Goal: Task Accomplishment & Management: Use online tool/utility

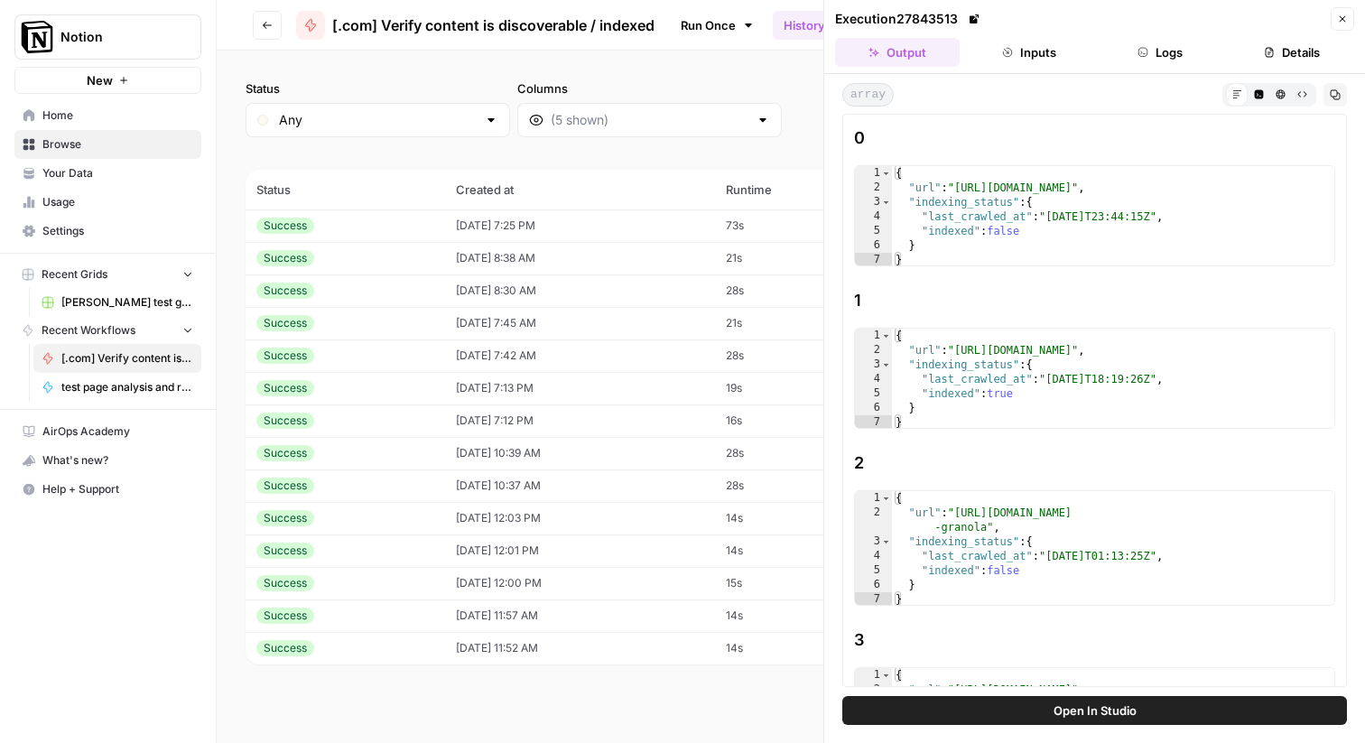
scroll to position [1211, 0]
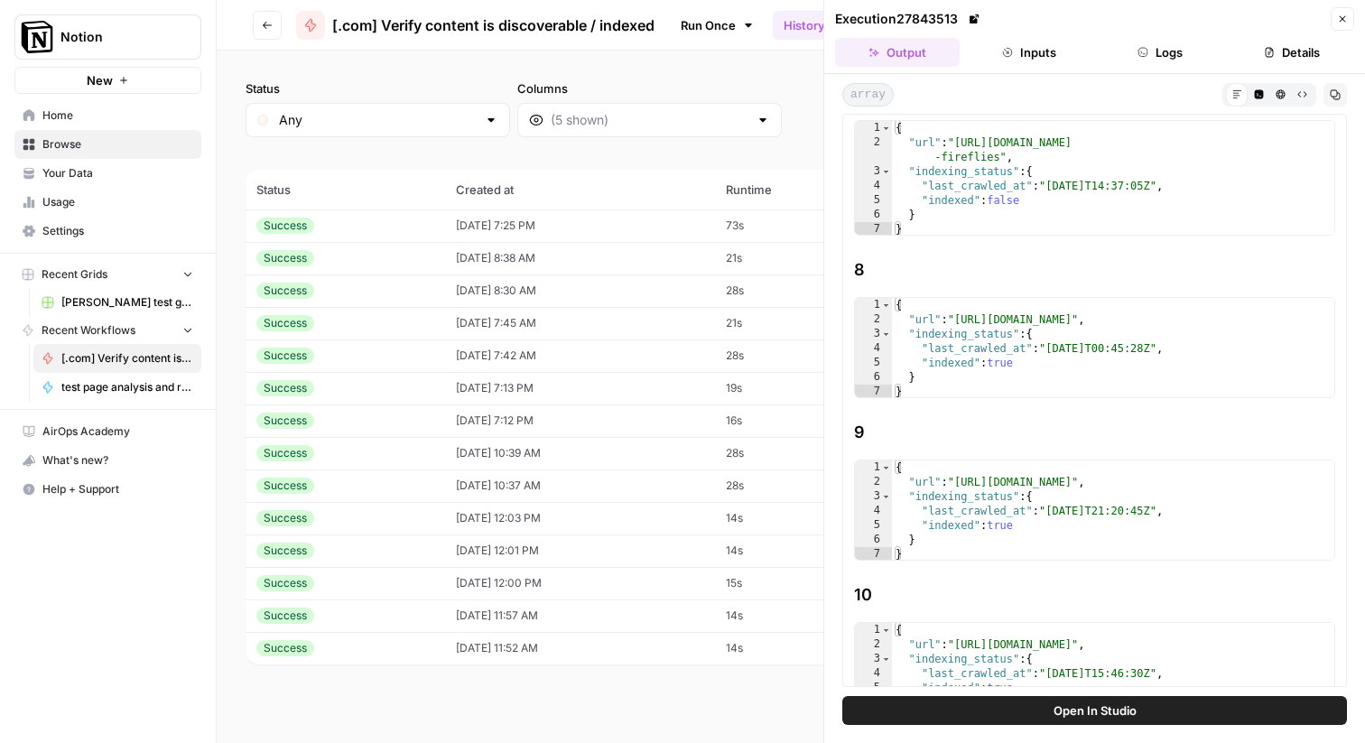
click at [80, 142] on span "Browse" at bounding box center [117, 144] width 151 height 16
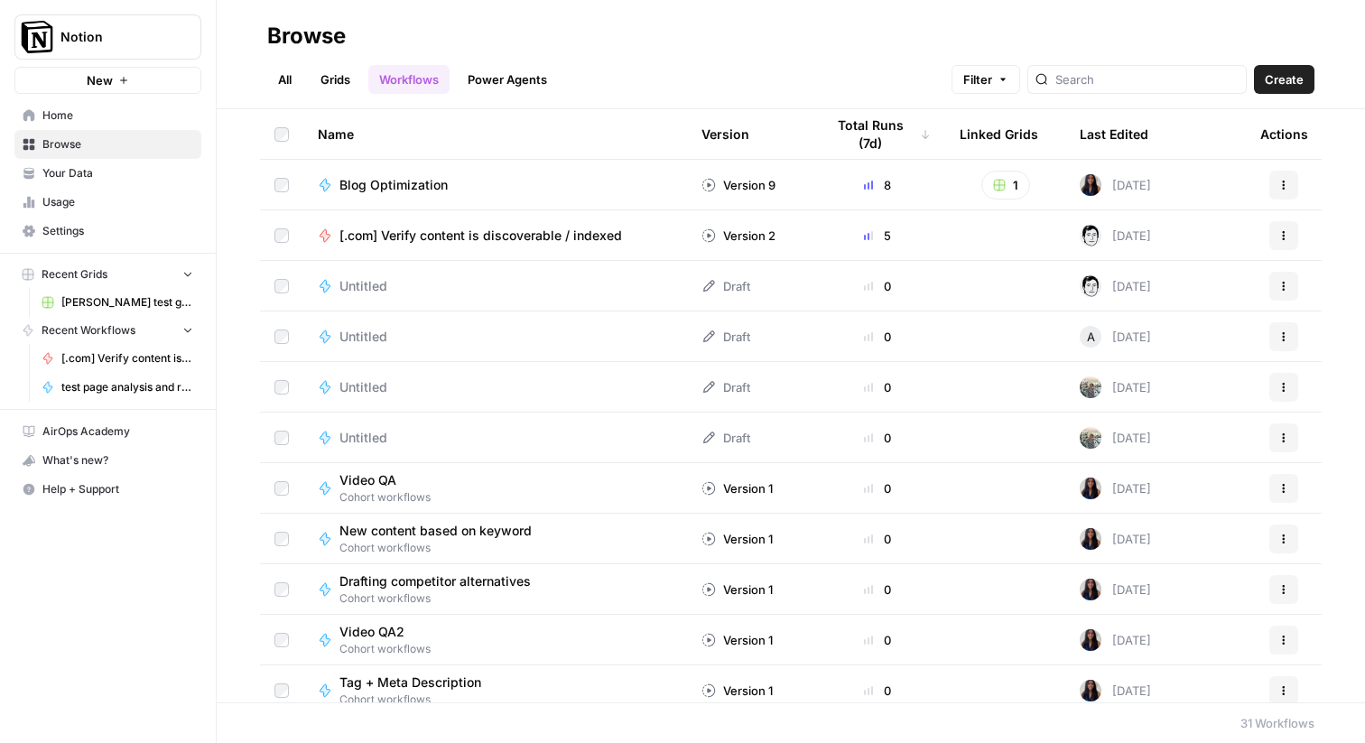
click at [504, 236] on span "[.com] Verify content is discoverable / indexed" at bounding box center [480, 236] width 283 height 18
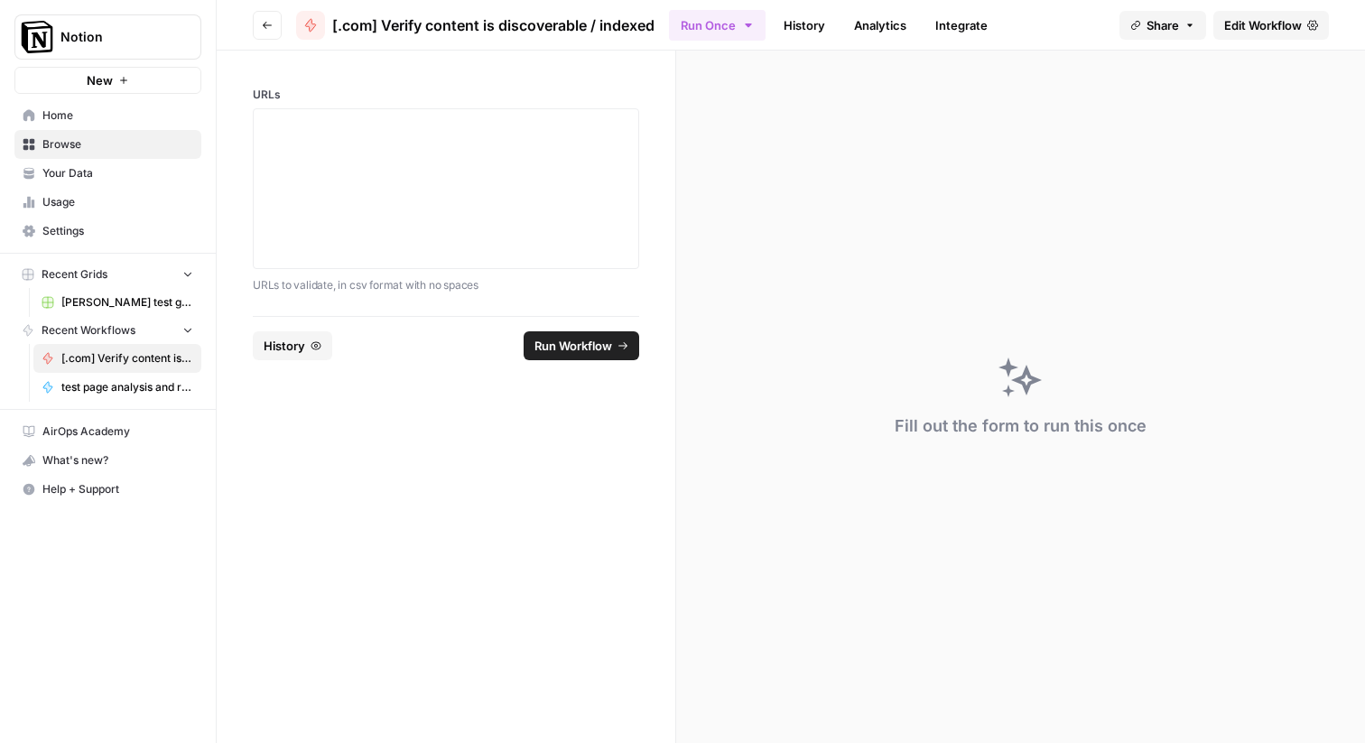
click at [1264, 37] on link "Edit Workflow" at bounding box center [1271, 25] width 116 height 29
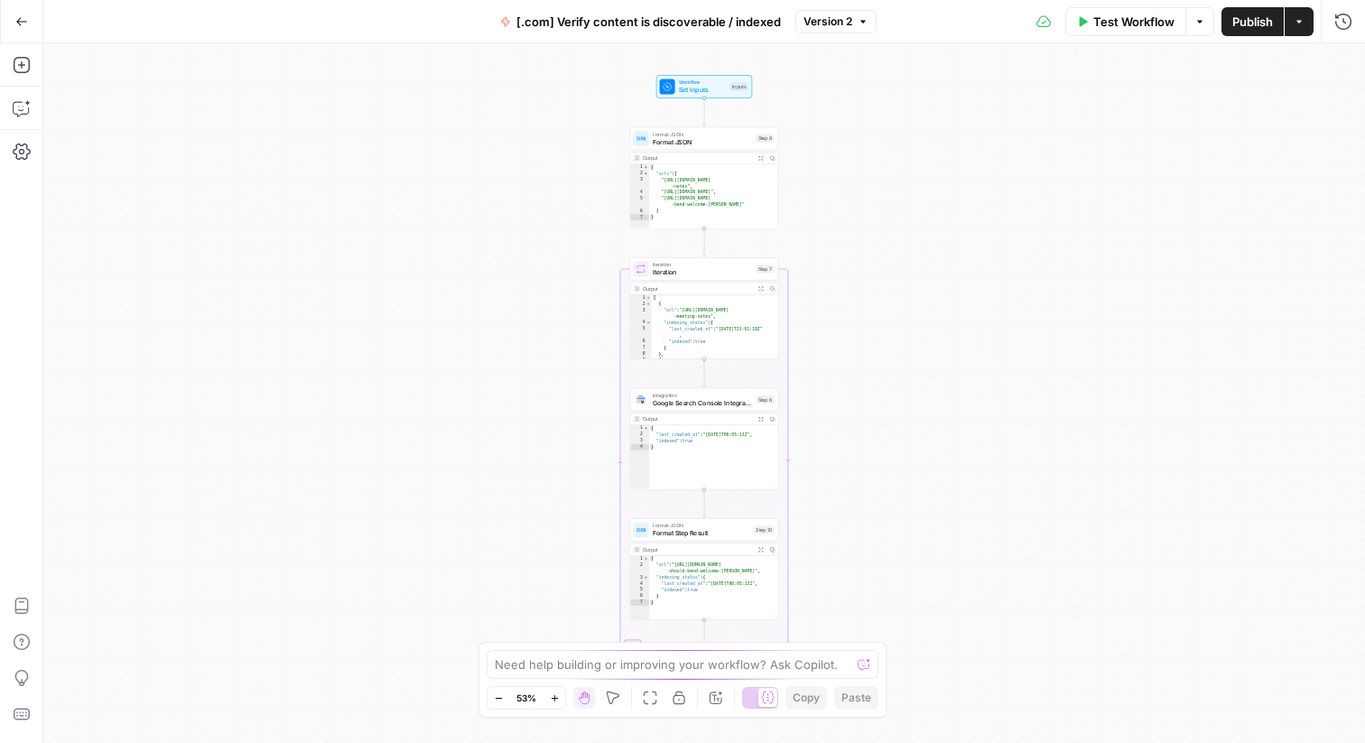
click at [927, 209] on div "Workflow Set Inputs Inputs Format JSON Format JSON Step 8 Output Expand Output …" at bounding box center [703, 392] width 1321 height 699
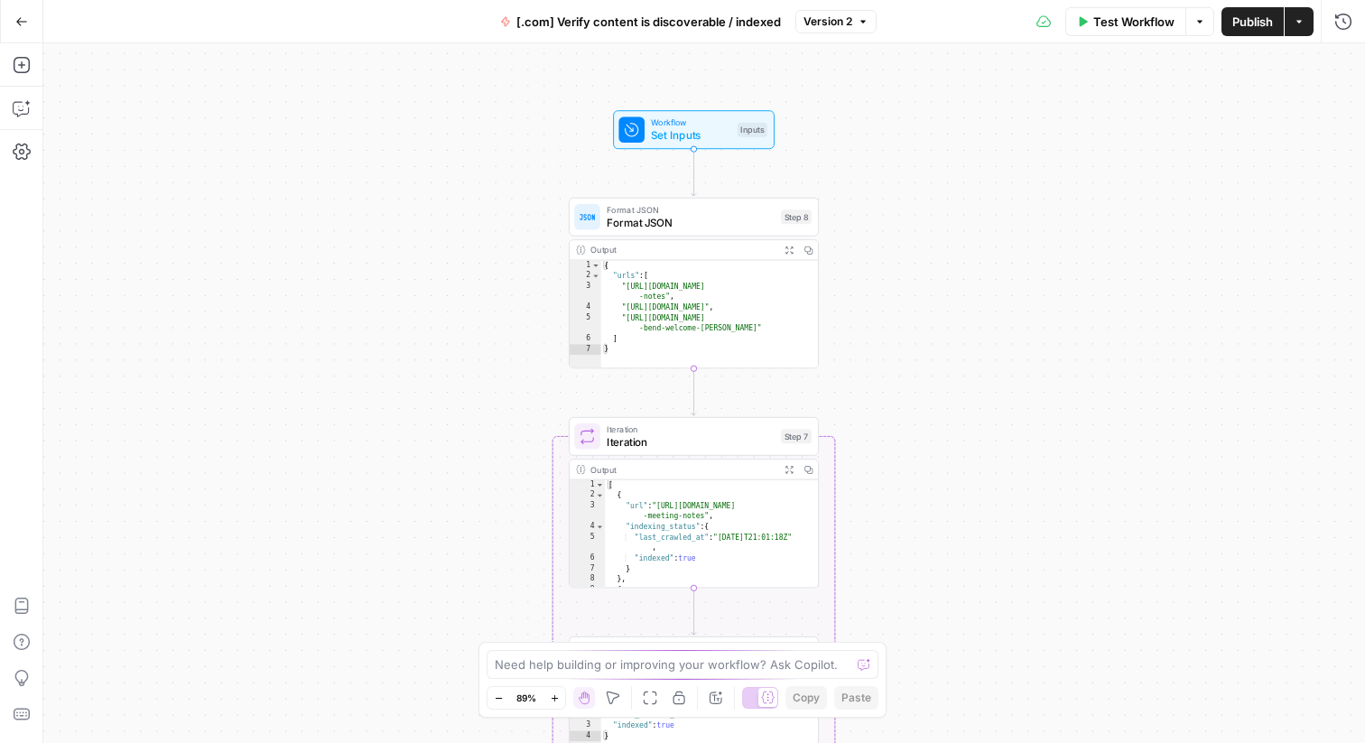
click at [1013, 152] on div "Workflow Set Inputs Inputs Format JSON Format JSON Step 8 Output Expand Output …" at bounding box center [703, 392] width 1321 height 699
click at [1008, 153] on div "Workflow Set Inputs Inputs Format JSON Format JSON Step 8 Output Expand Output …" at bounding box center [703, 392] width 1321 height 699
click at [585, 22] on span "[.com] Verify content is discoverable / indexed" at bounding box center [648, 22] width 264 height 18
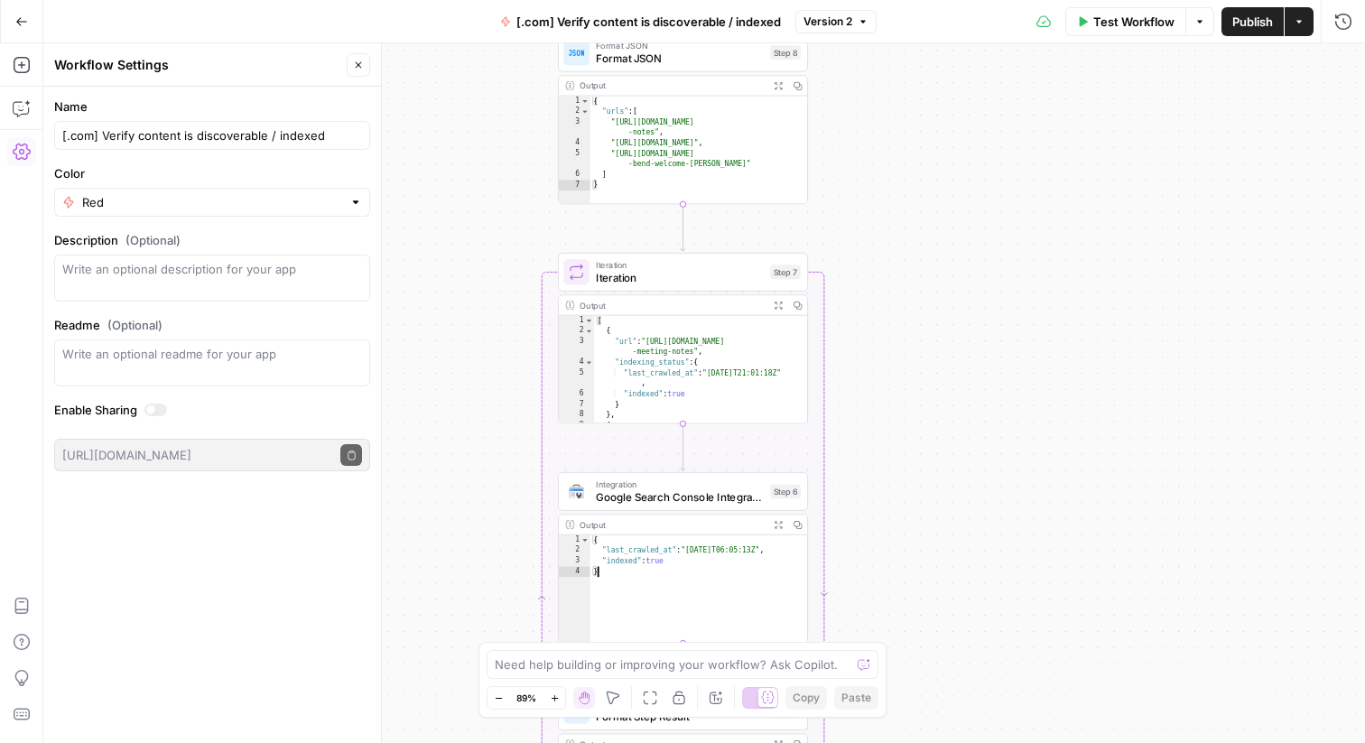
click at [635, 573] on div "{ "last_crawled_at" : "[DATE]T06:05:13Z" , "indexed" : true }" at bounding box center [699, 600] width 218 height 130
click at [672, 573] on div "{ "last_crawled_at" : "[DATE]T06:05:13Z" , "indexed" : true }" at bounding box center [699, 600] width 218 height 130
type textarea "**********"
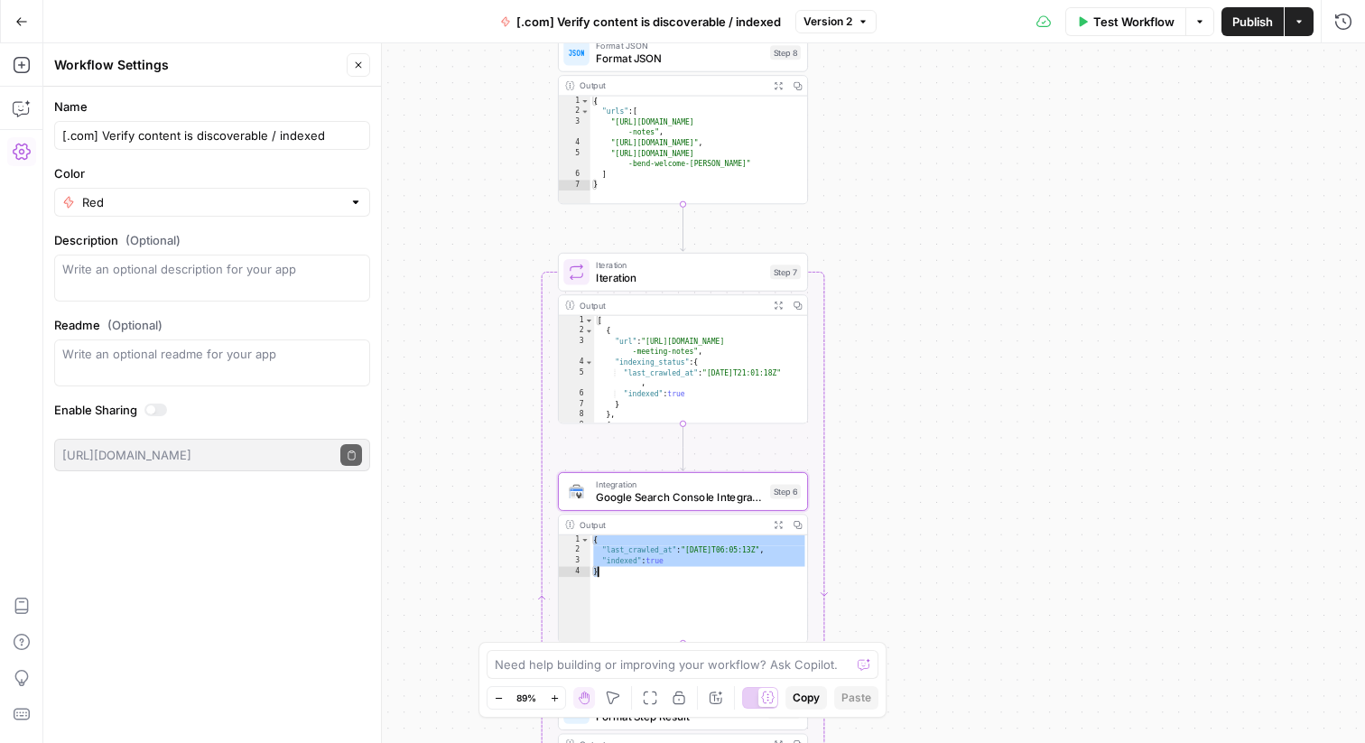
click at [672, 573] on div "{ "last_crawled_at" : "[DATE]T06:05:13Z" , "indexed" : true }" at bounding box center [699, 600] width 218 height 130
click at [979, 521] on div "Workflow Set Inputs Inputs Format JSON Format JSON Step 8 Output Expand Output …" at bounding box center [703, 392] width 1321 height 699
click at [18, 20] on icon "button" at bounding box center [21, 21] width 13 height 13
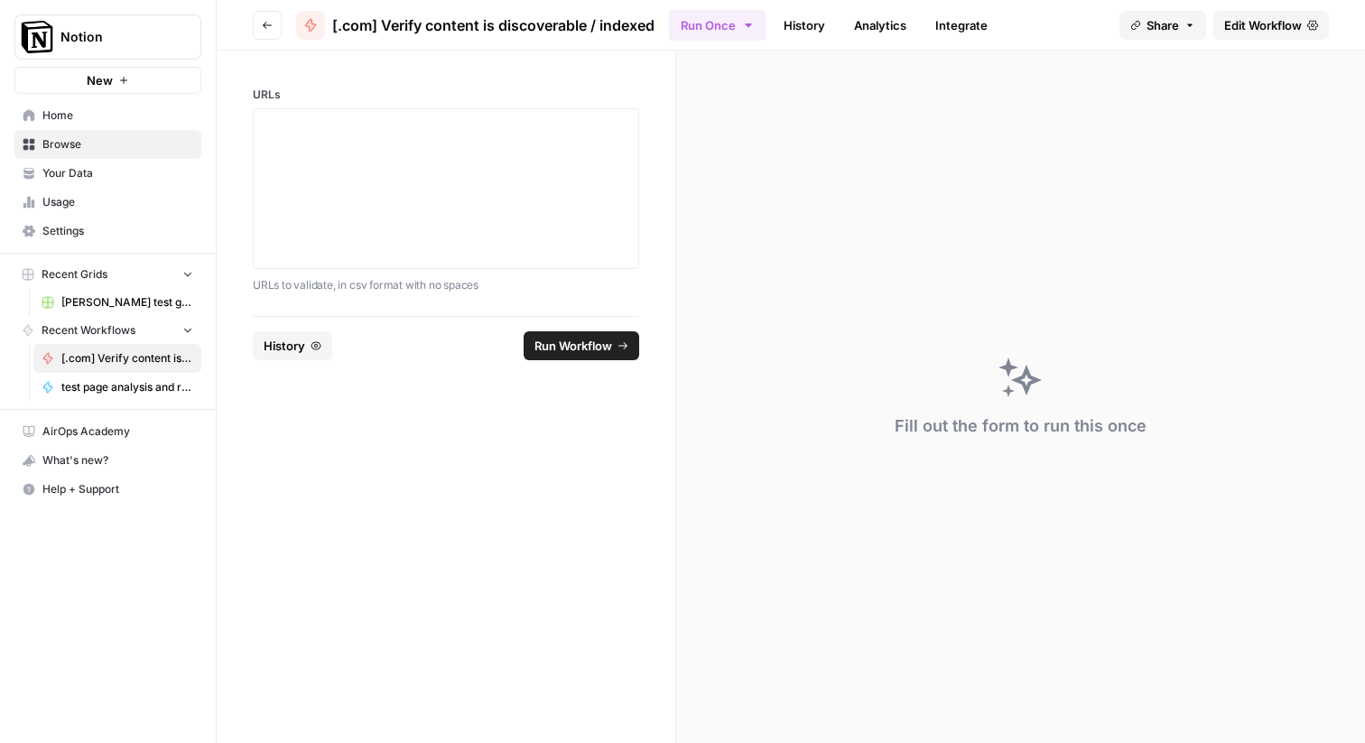
click at [72, 148] on span "Browse" at bounding box center [117, 144] width 151 height 16
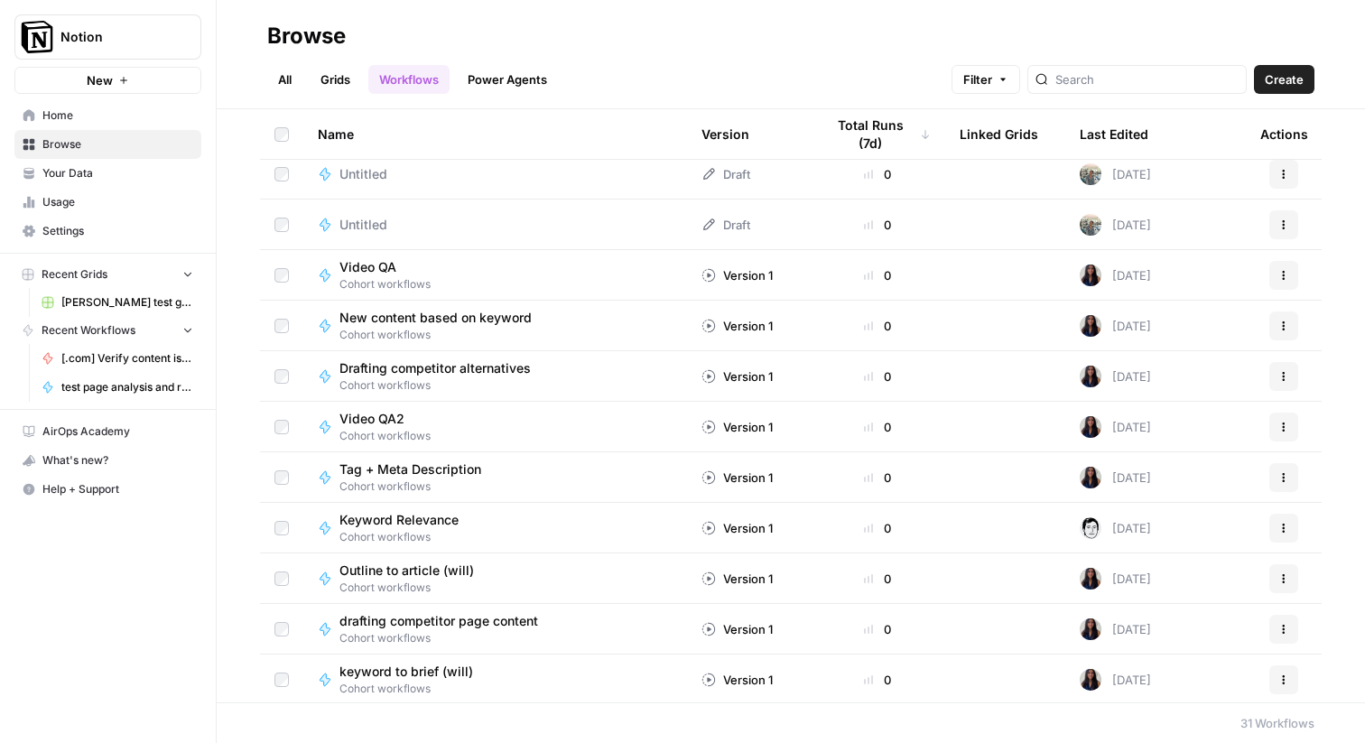
scroll to position [233, 0]
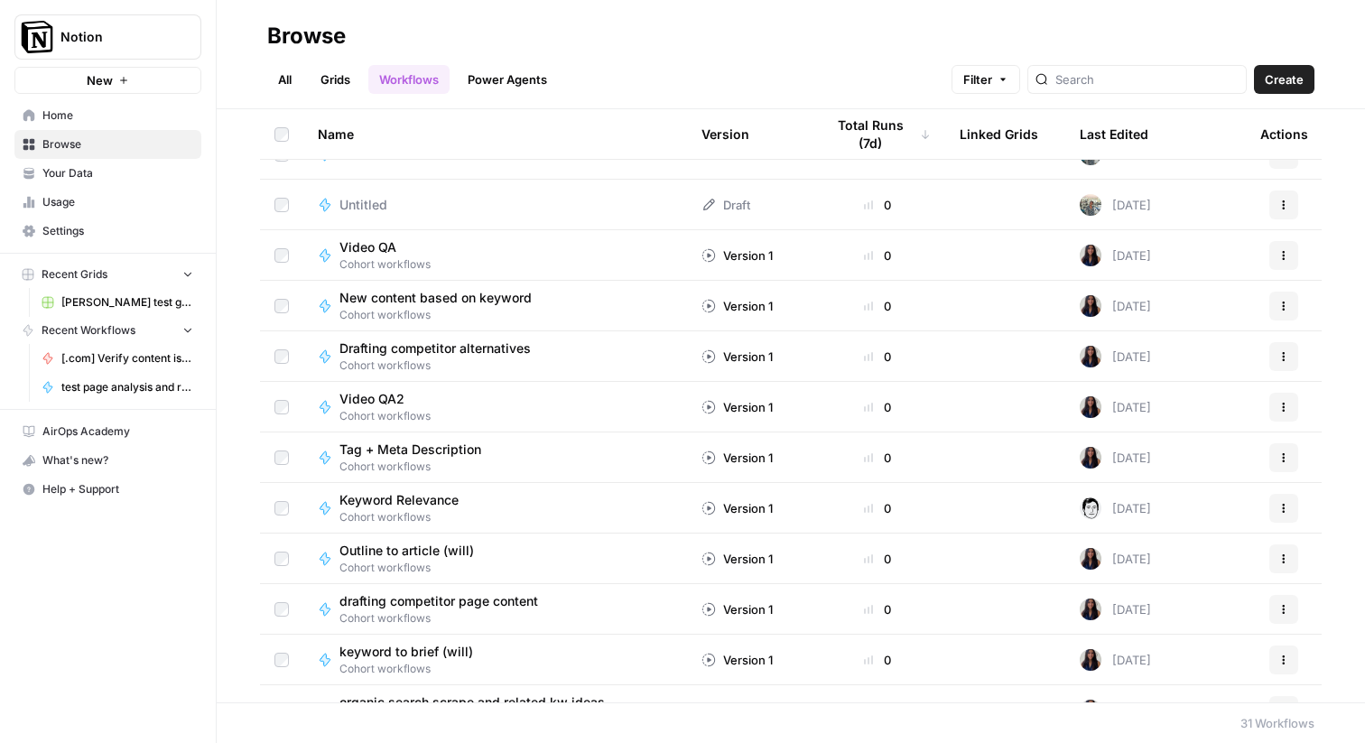
click at [412, 499] on span "Keyword Relevance" at bounding box center [398, 500] width 119 height 18
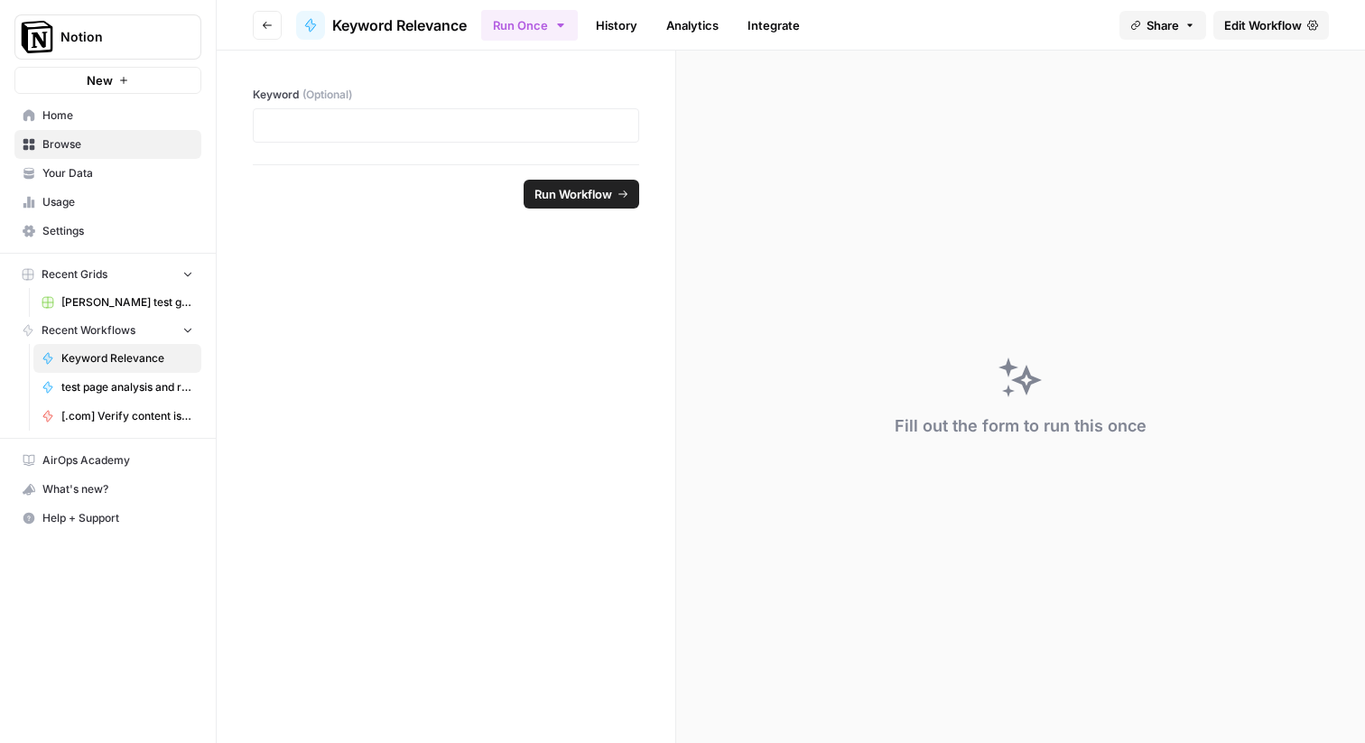
click at [1259, 24] on span "Edit Workflow" at bounding box center [1263, 25] width 78 height 18
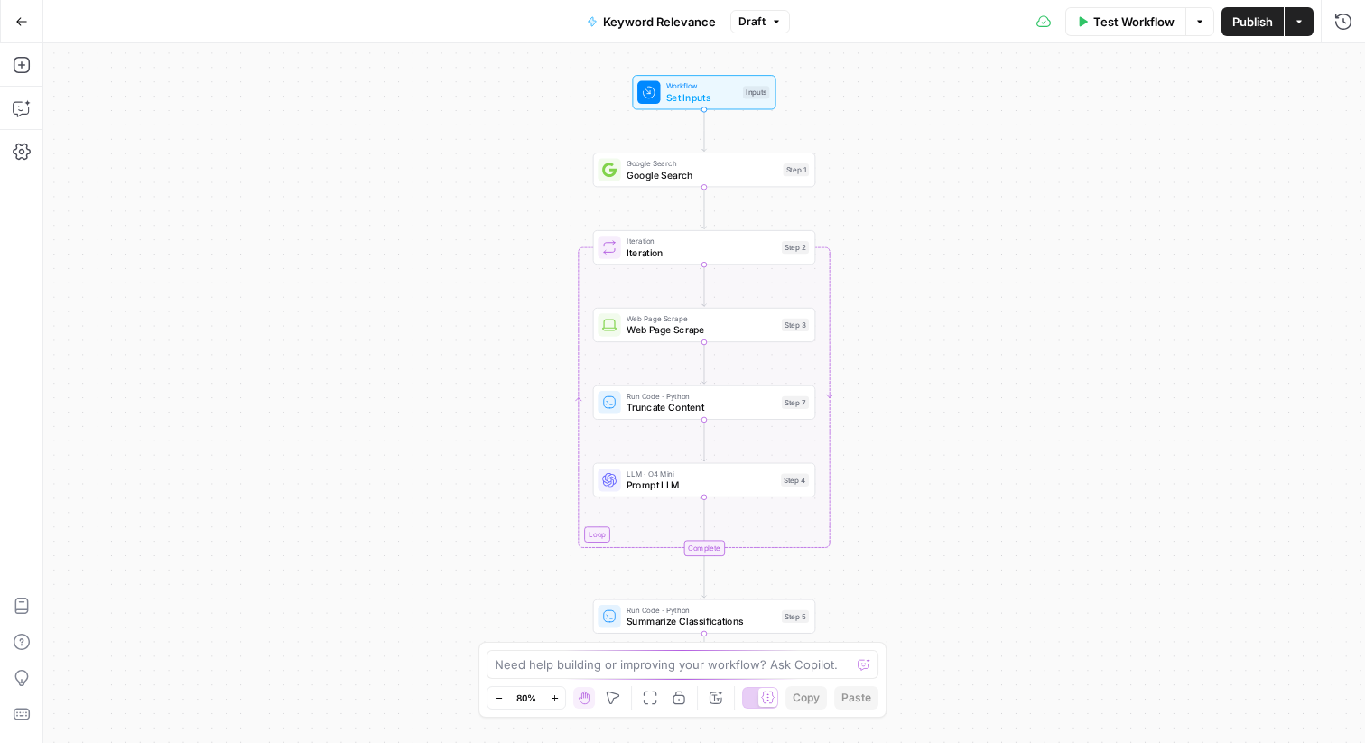
click at [820, 112] on div "Workflow Set Inputs Inputs Google Search Google Search Step 1 Loop Iteration It…" at bounding box center [703, 392] width 1321 height 699
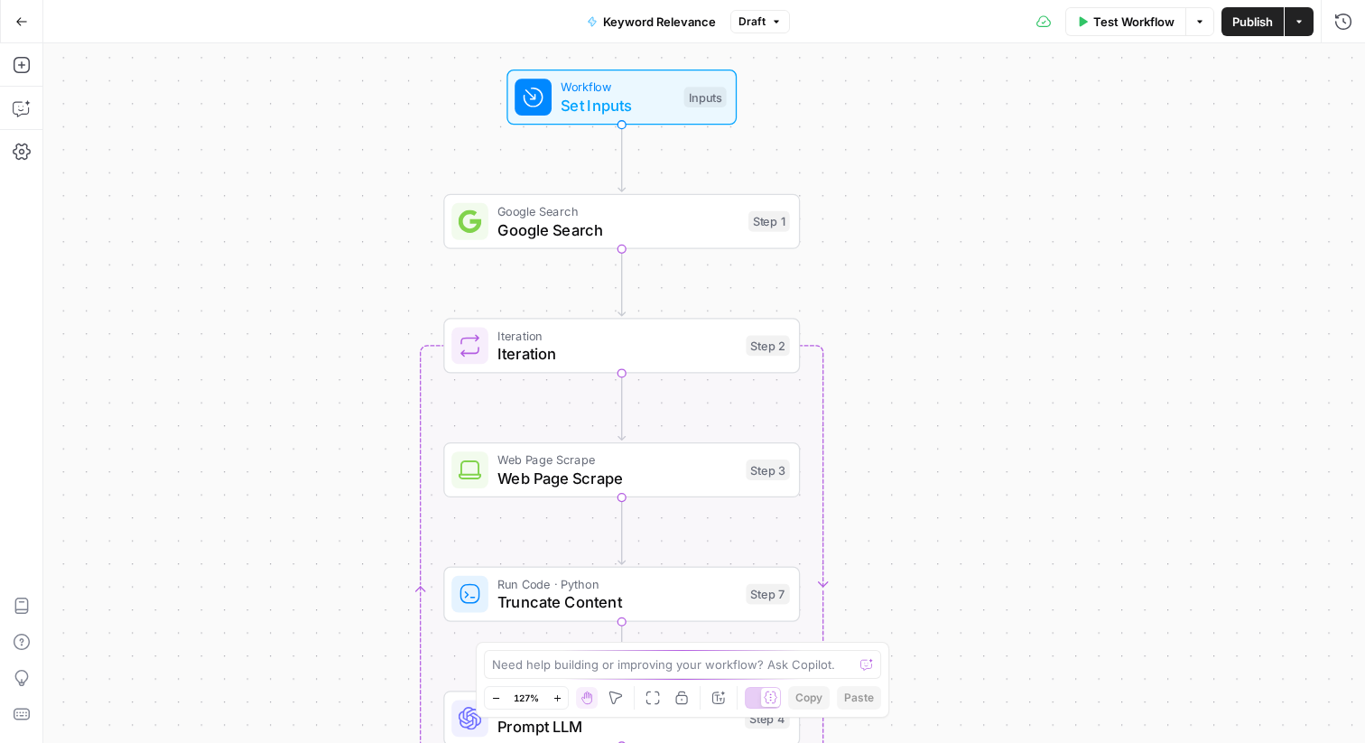
click at [625, 101] on span "Set Inputs" at bounding box center [617, 105] width 114 height 23
click at [1098, 141] on input "Keyword (Optional)" at bounding box center [1195, 145] width 288 height 18
click at [847, 164] on div "Workflow Set Inputs Inputs Google Search Google Search Step 1 Loop Iteration It…" at bounding box center [703, 392] width 1321 height 699
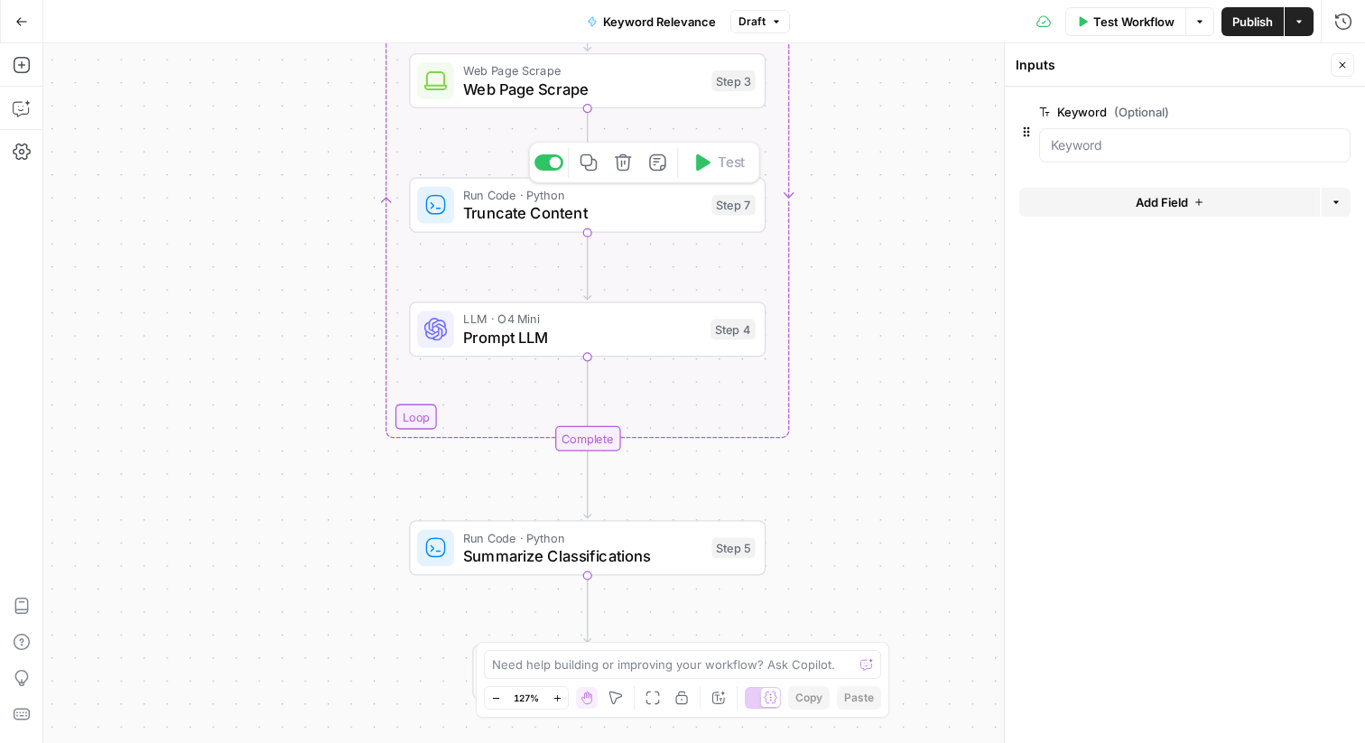
click at [551, 338] on span "Prompt LLM" at bounding box center [582, 337] width 238 height 23
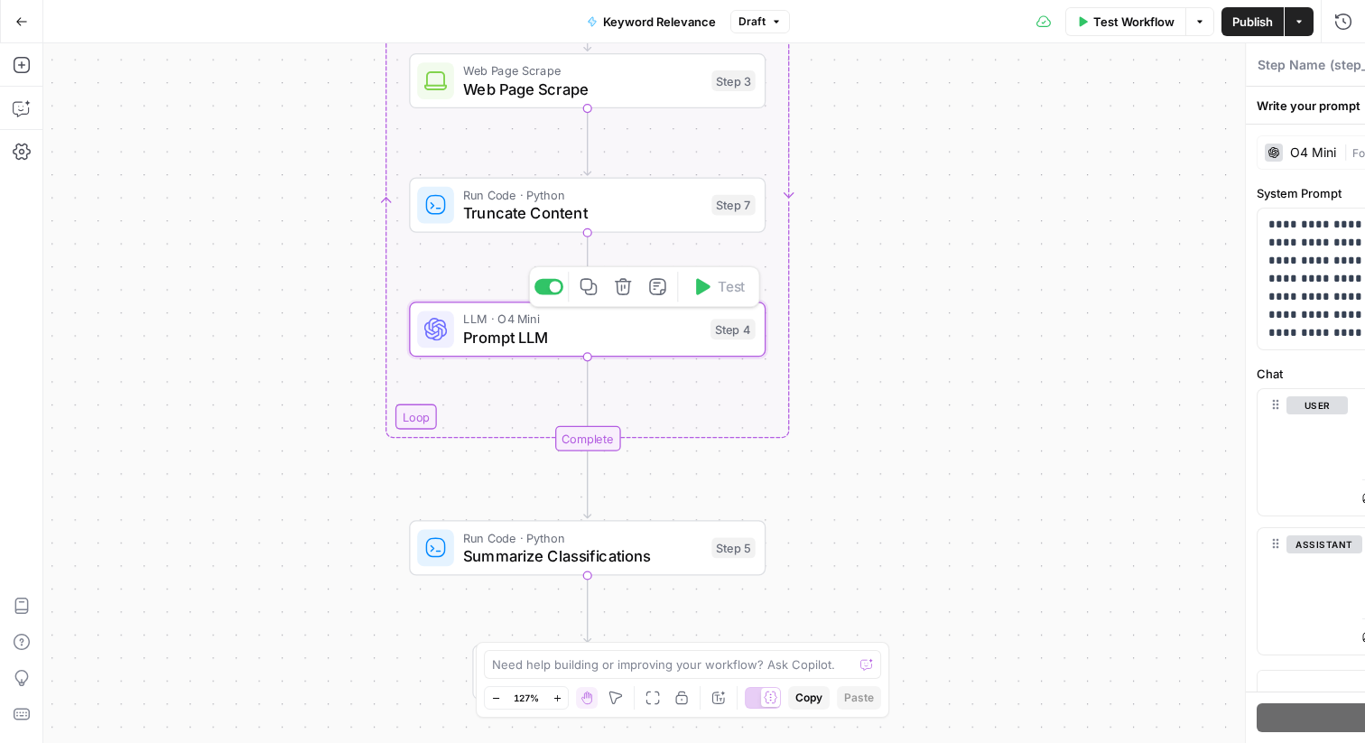
type textarea "Prompt LLM"
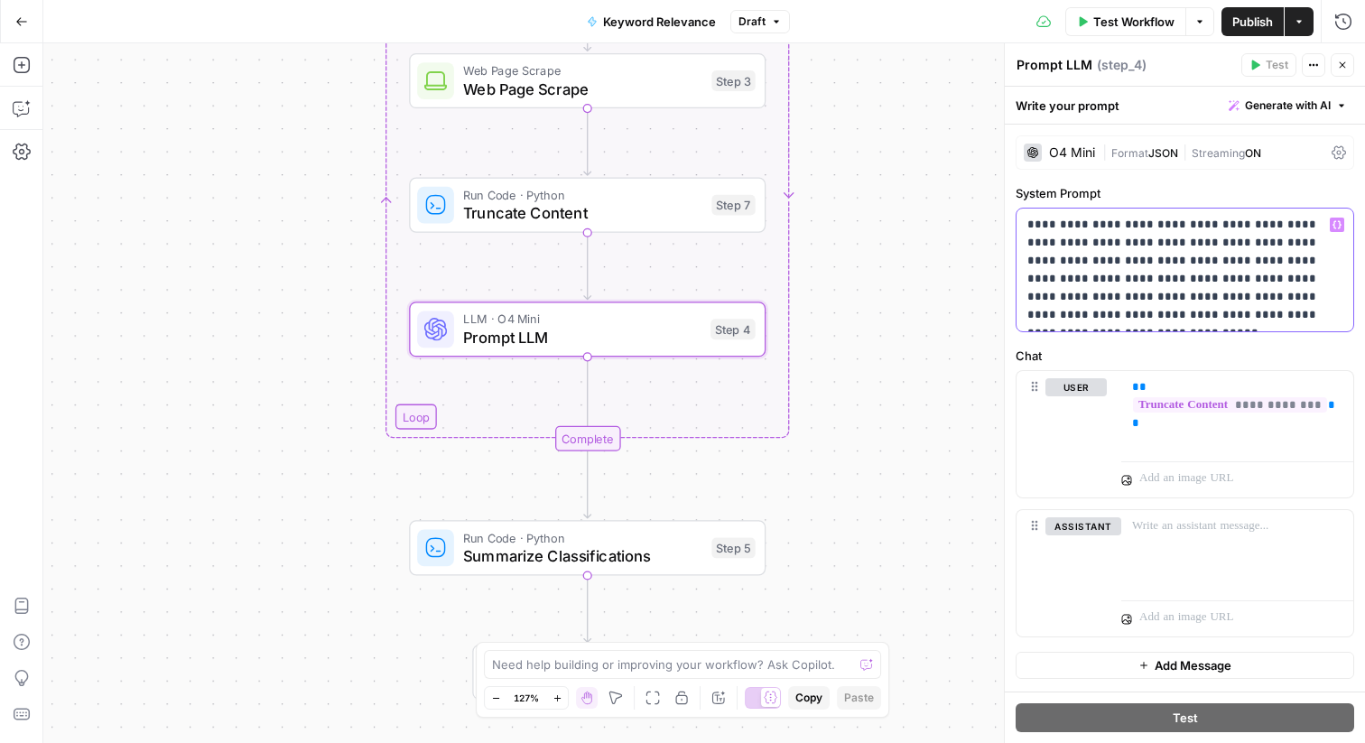
drag, startPoint x: 1042, startPoint y: 226, endPoint x: 1263, endPoint y: 229, distance: 221.2
click at [1263, 229] on p "**********" at bounding box center [1184, 270] width 315 height 108
click at [1229, 277] on p "**********" at bounding box center [1184, 270] width 315 height 108
drag, startPoint x: 1127, startPoint y: 245, endPoint x: 1239, endPoint y: 274, distance: 115.8
click at [1239, 274] on p "**********" at bounding box center [1184, 270] width 315 height 108
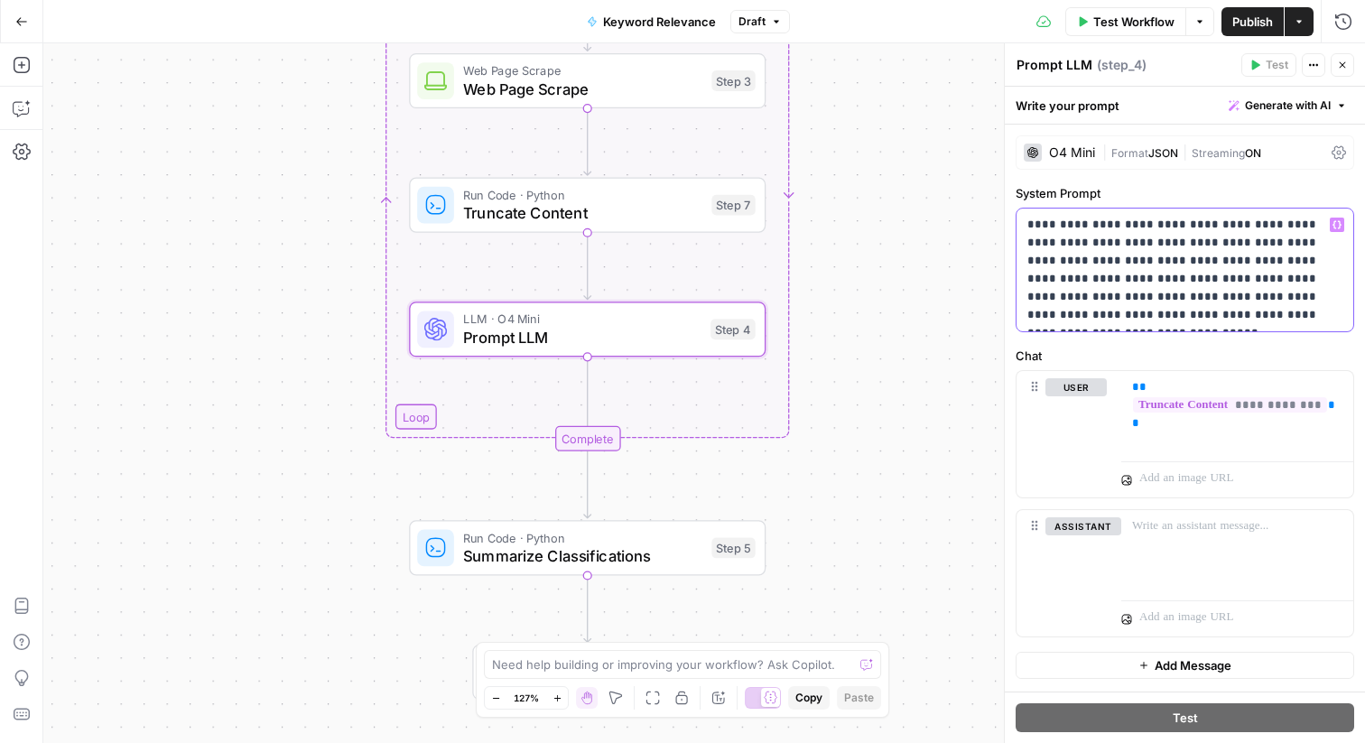
click at [1160, 256] on p "**********" at bounding box center [1184, 270] width 315 height 108
drag, startPoint x: 1082, startPoint y: 224, endPoint x: 1129, endPoint y: 349, distance: 133.9
click at [0, 0] on form "**********" at bounding box center [0, 0] width 0 height 0
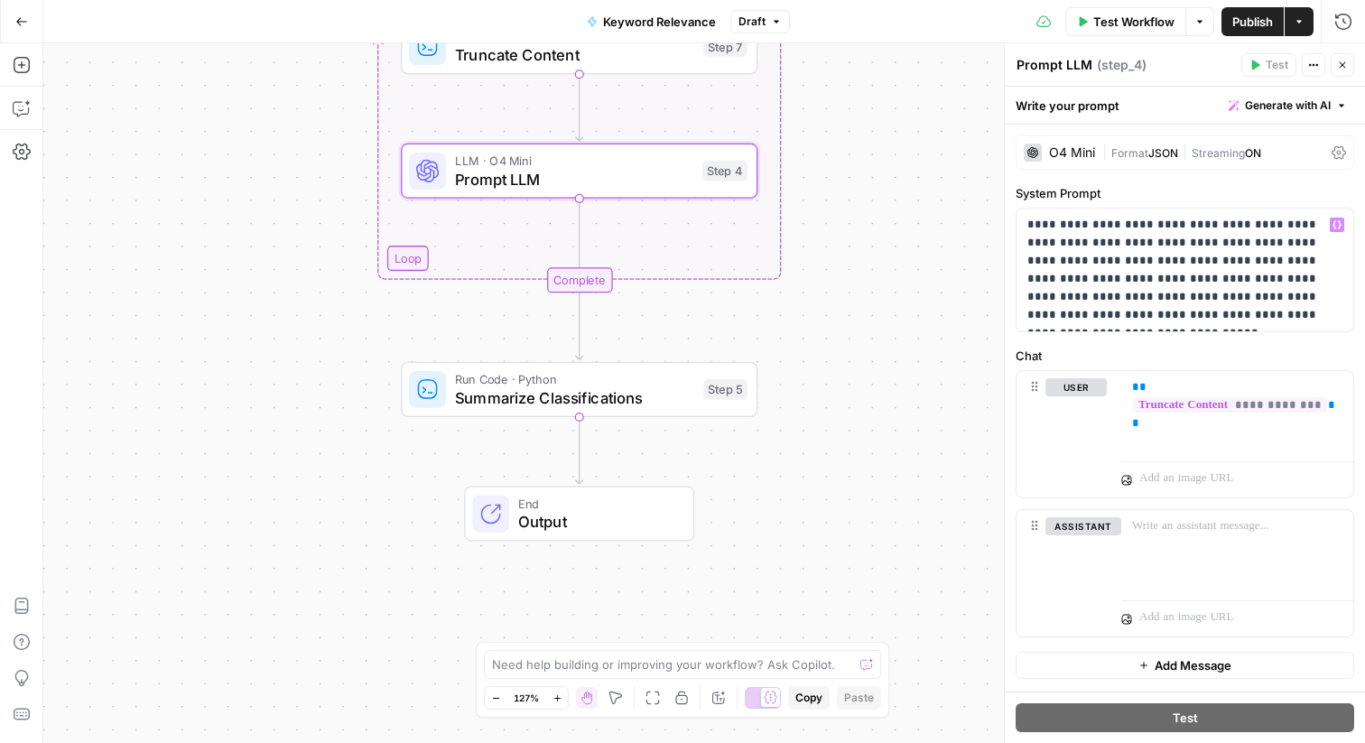
click at [611, 405] on span "Summarize Classifications" at bounding box center [574, 397] width 239 height 23
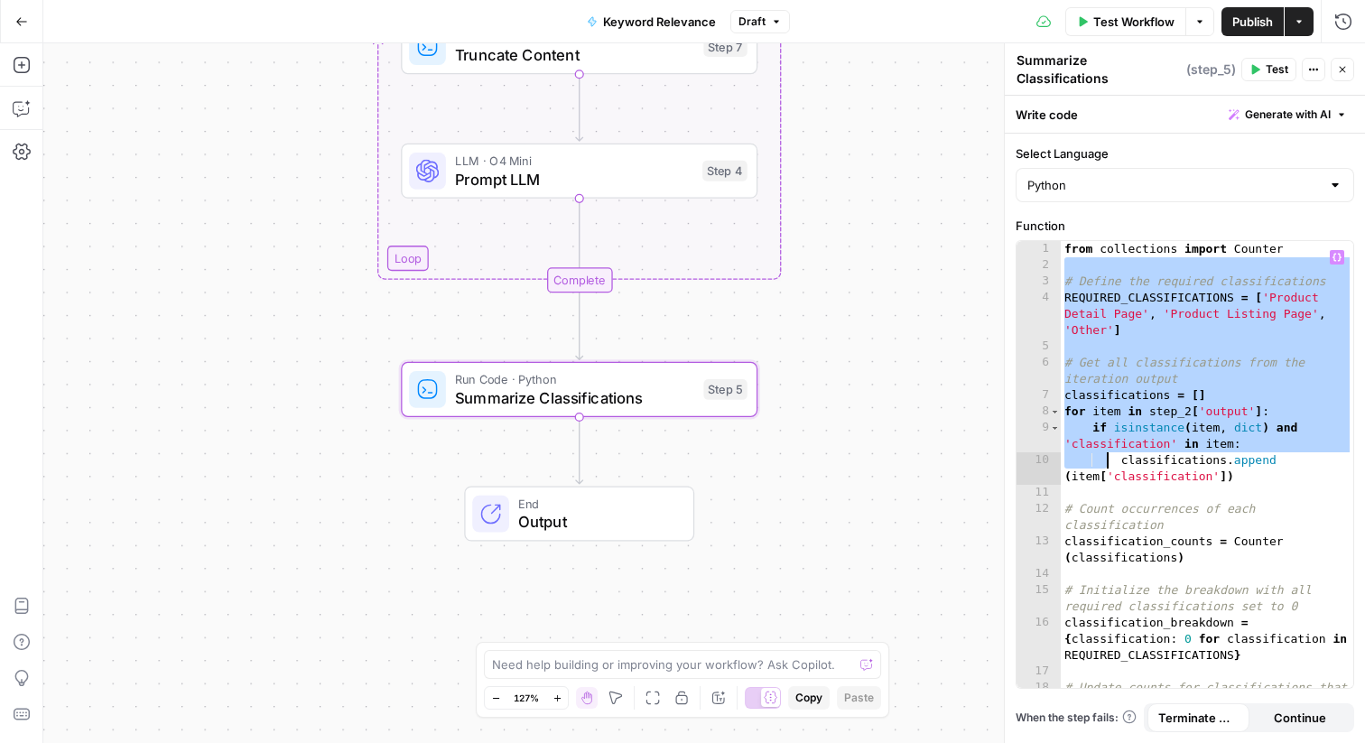
drag, startPoint x: 1068, startPoint y: 260, endPoint x: 1126, endPoint y: 537, distance: 283.2
click at [1126, 537] on div "from collections import Counter # Define the required classifications REQUIRED_…" at bounding box center [1207, 493] width 292 height 505
type textarea "**********"
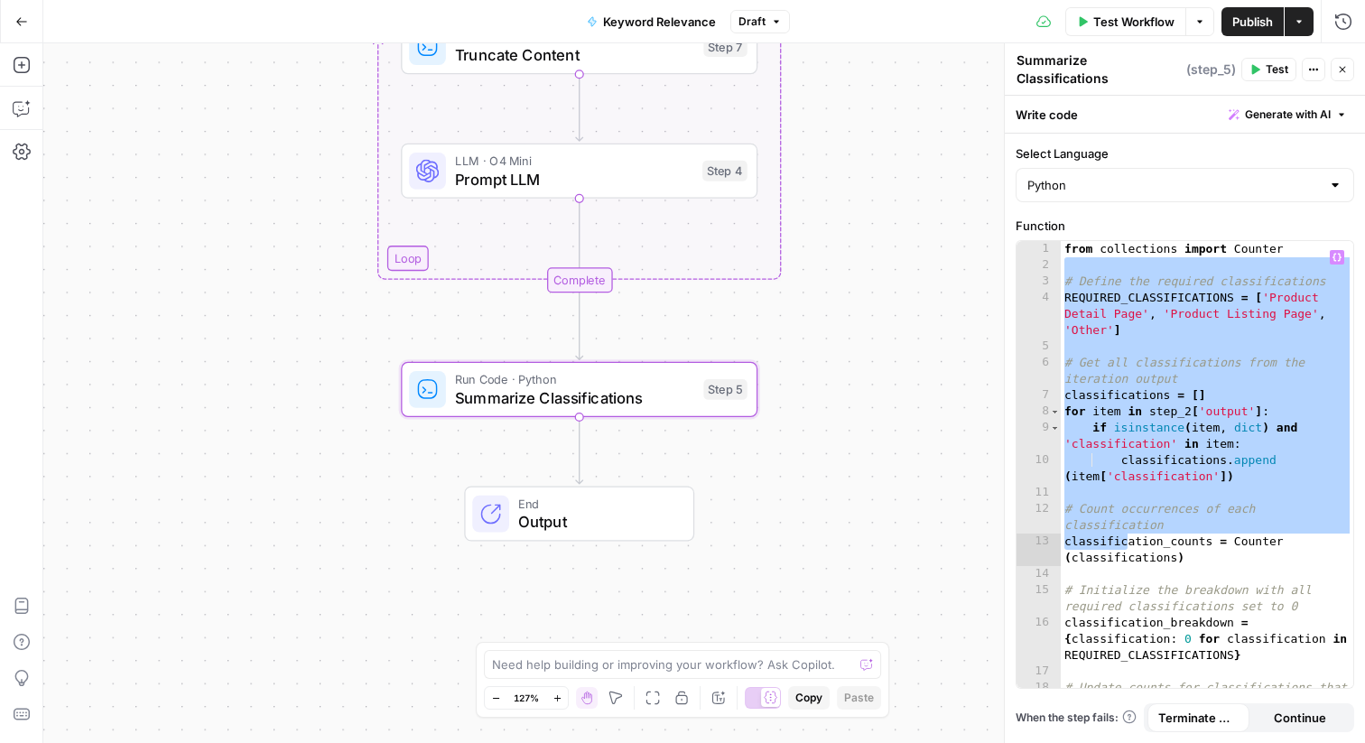
click at [35, 19] on button "Go Back" at bounding box center [21, 21] width 32 height 32
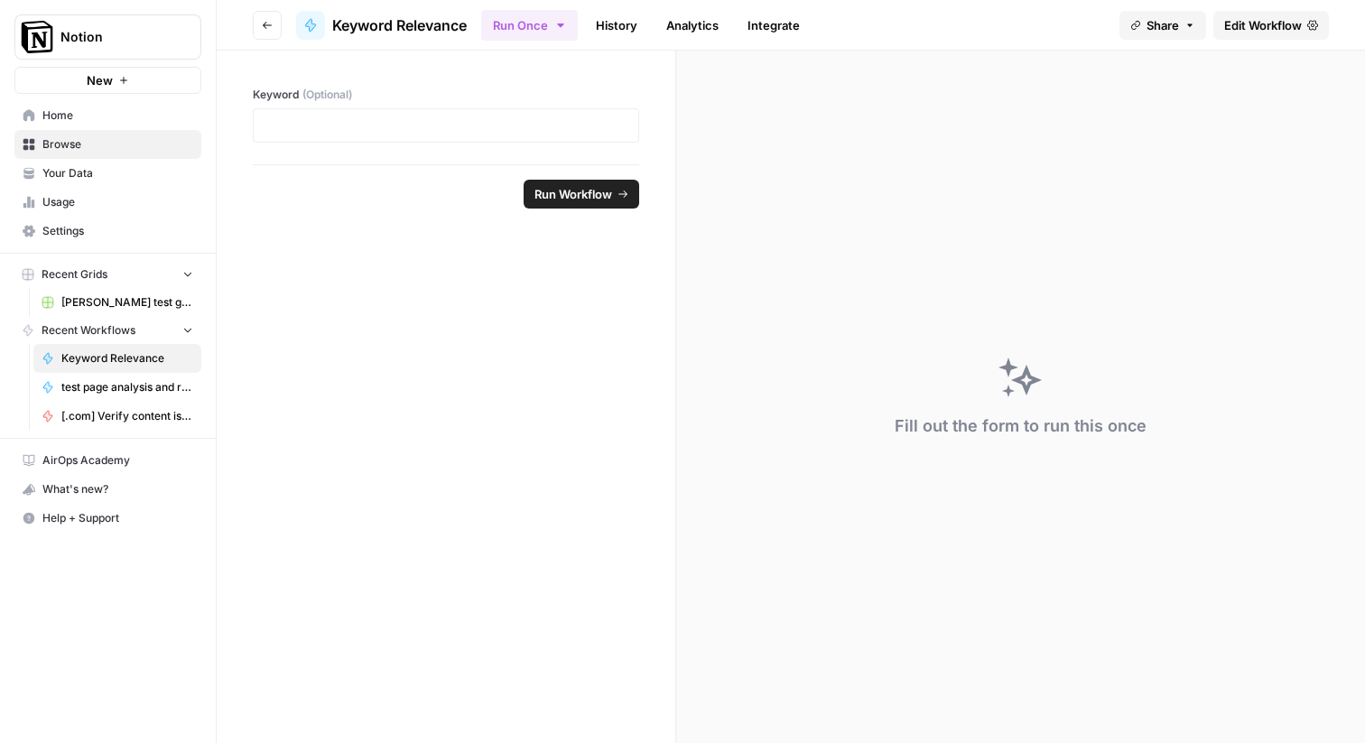
click at [60, 142] on span "Browse" at bounding box center [117, 144] width 151 height 16
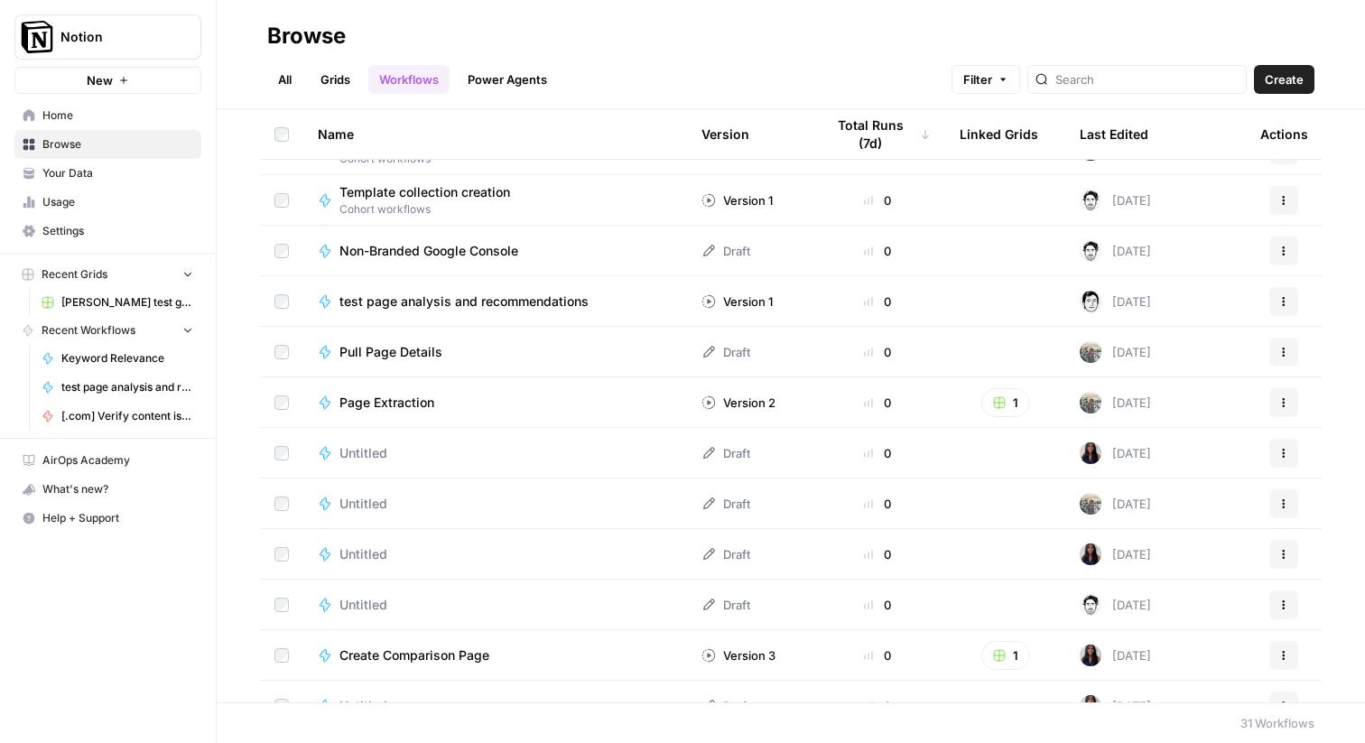
scroll to position [737, 0]
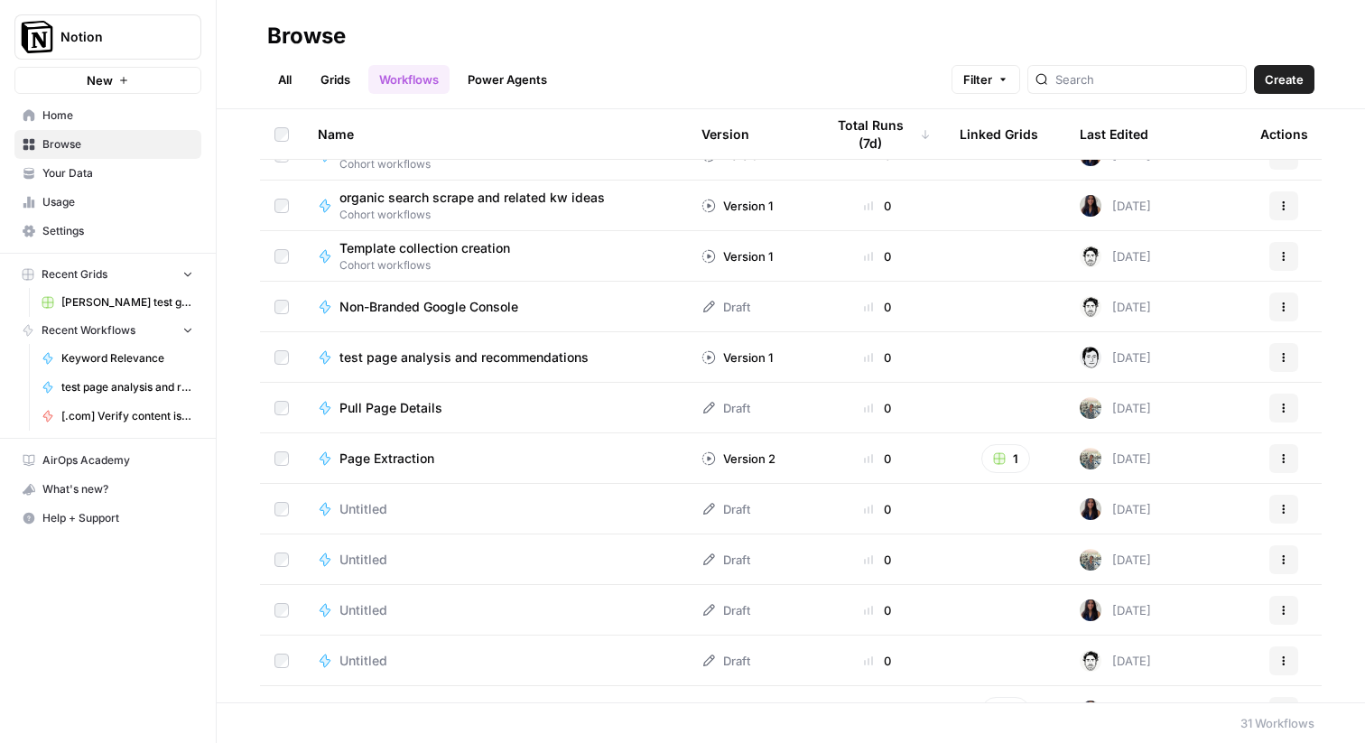
click at [439, 354] on span "test page analysis and recommendations" at bounding box center [463, 357] width 249 height 18
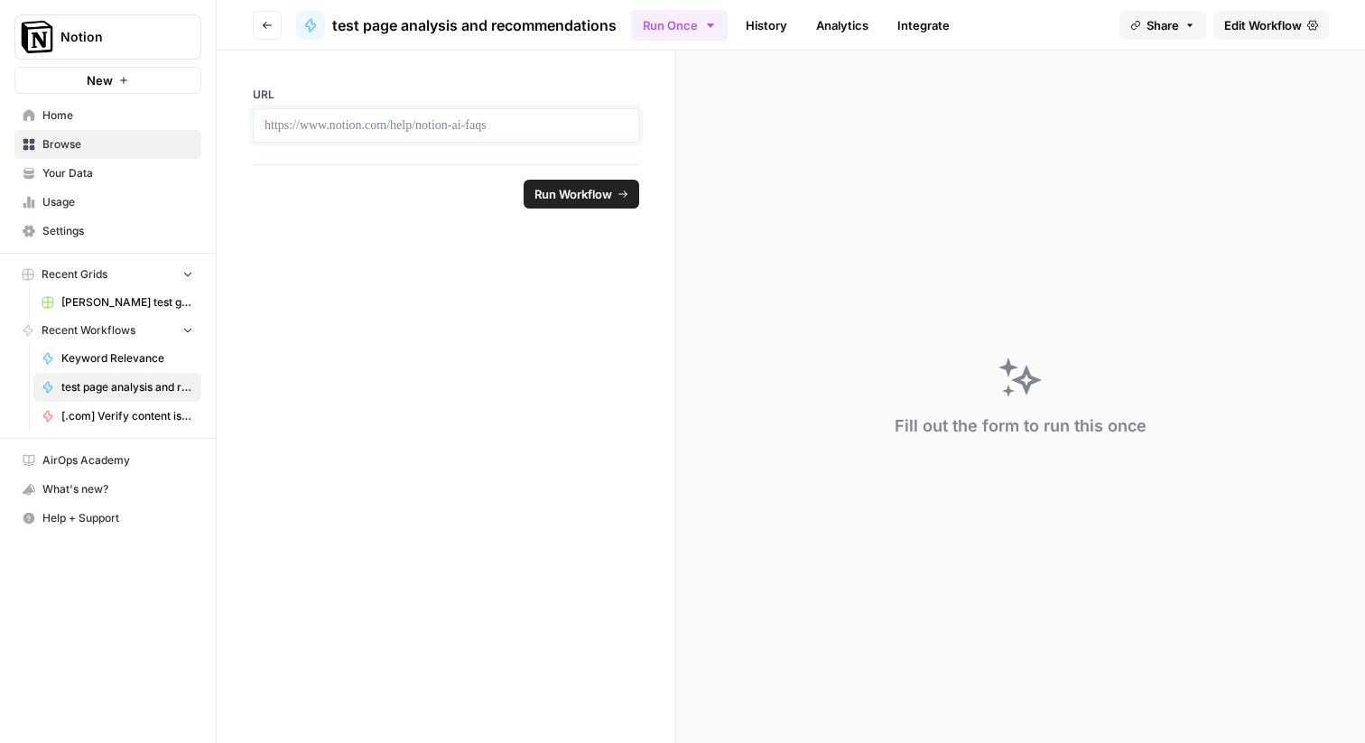
click at [430, 125] on p at bounding box center [445, 125] width 363 height 18
click at [1288, 19] on span "Edit Workflow" at bounding box center [1263, 25] width 78 height 18
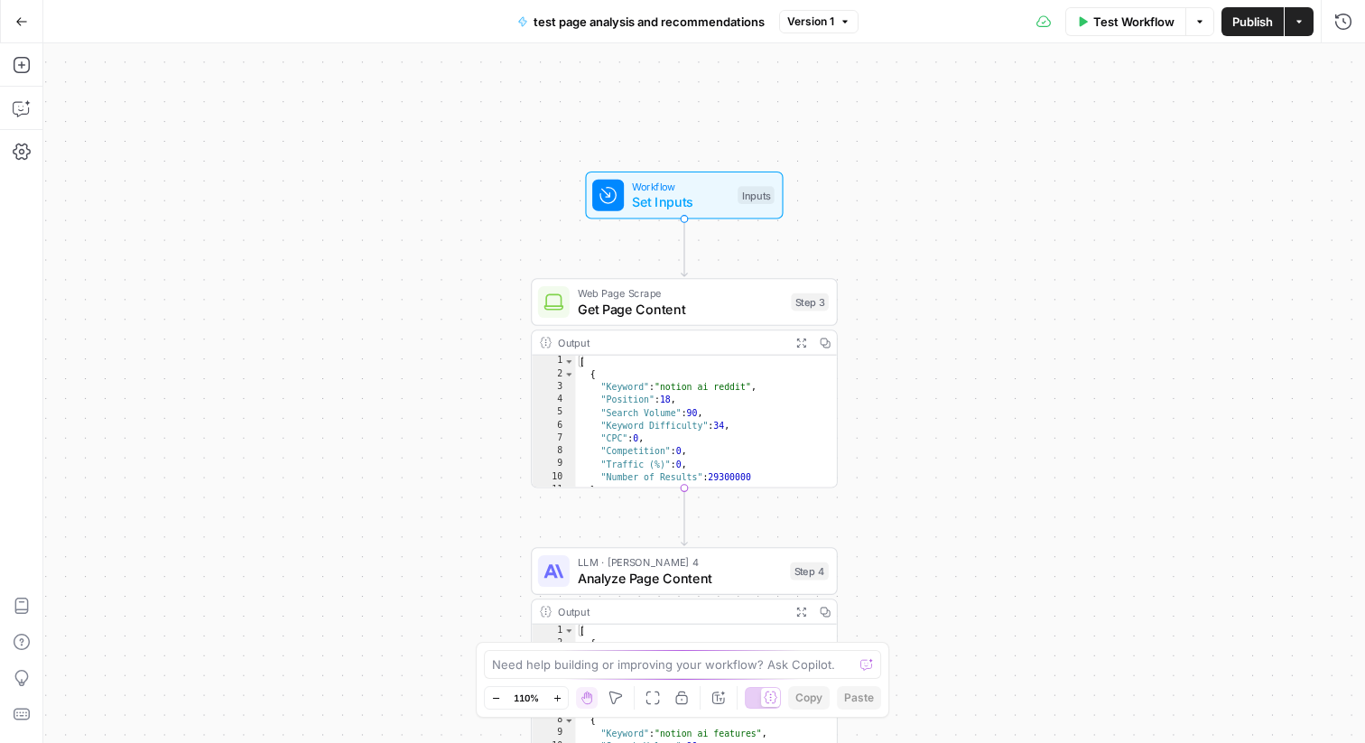
drag, startPoint x: 942, startPoint y: 212, endPoint x: 952, endPoint y: 488, distance: 276.4
click at [952, 488] on div "Workflow Set Inputs Inputs Web Page Scrape Get Page Content Step 3 Output Expan…" at bounding box center [703, 392] width 1321 height 699
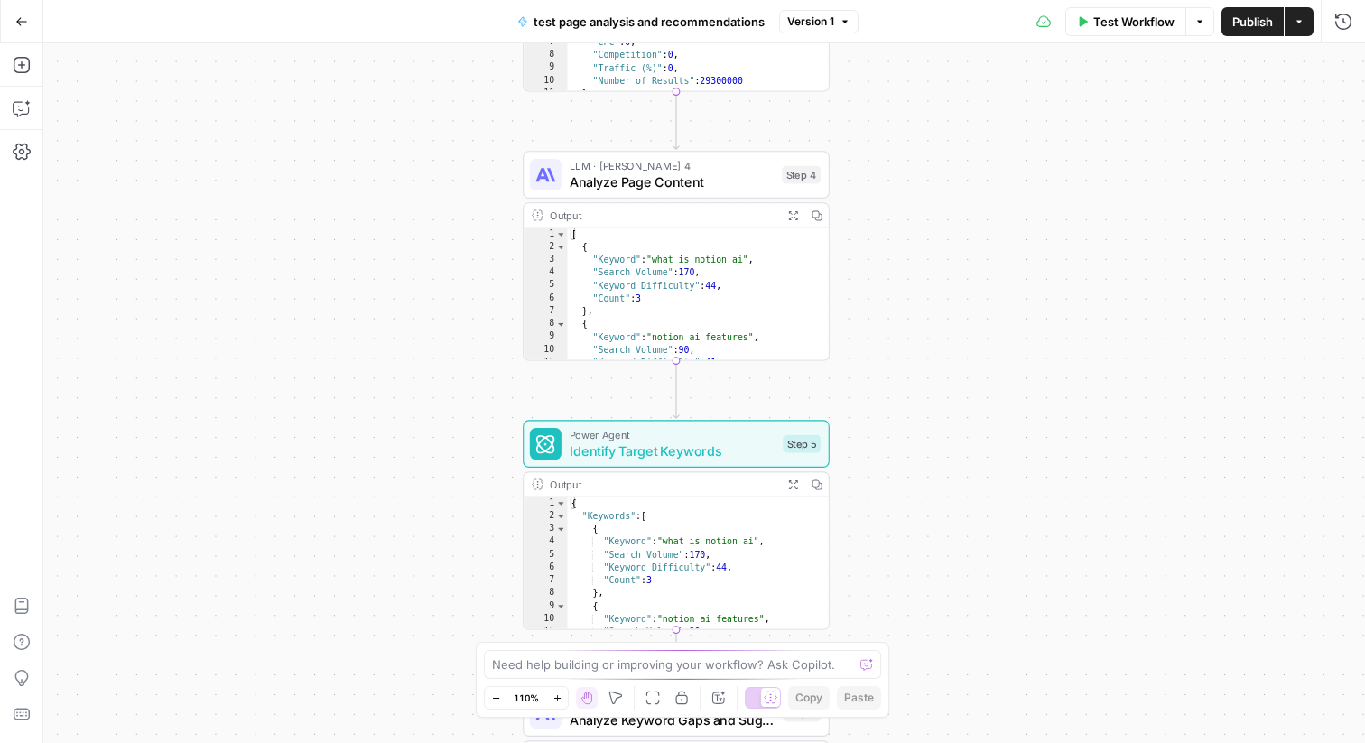
drag, startPoint x: 935, startPoint y: 571, endPoint x: 927, endPoint y: 161, distance: 410.7
click at [927, 160] on div "Workflow Set Inputs Inputs Web Page Scrape Get Page Content Step 3 Output Expan…" at bounding box center [703, 392] width 1321 height 699
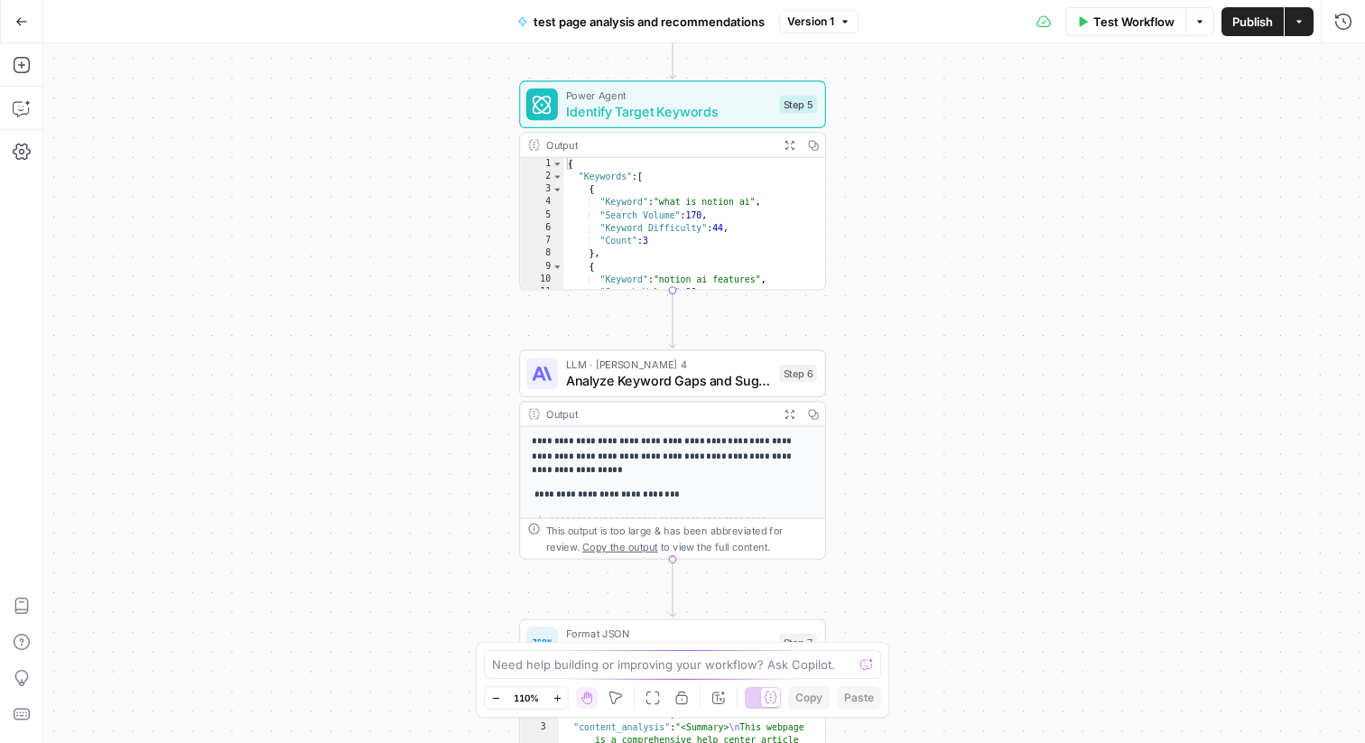
drag, startPoint x: 1003, startPoint y: 482, endPoint x: 991, endPoint y: 103, distance: 379.3
click at [991, 102] on div "Workflow Set Inputs Inputs Web Page Scrape Get Page Content Step 3 Output Expan…" at bounding box center [703, 392] width 1321 height 699
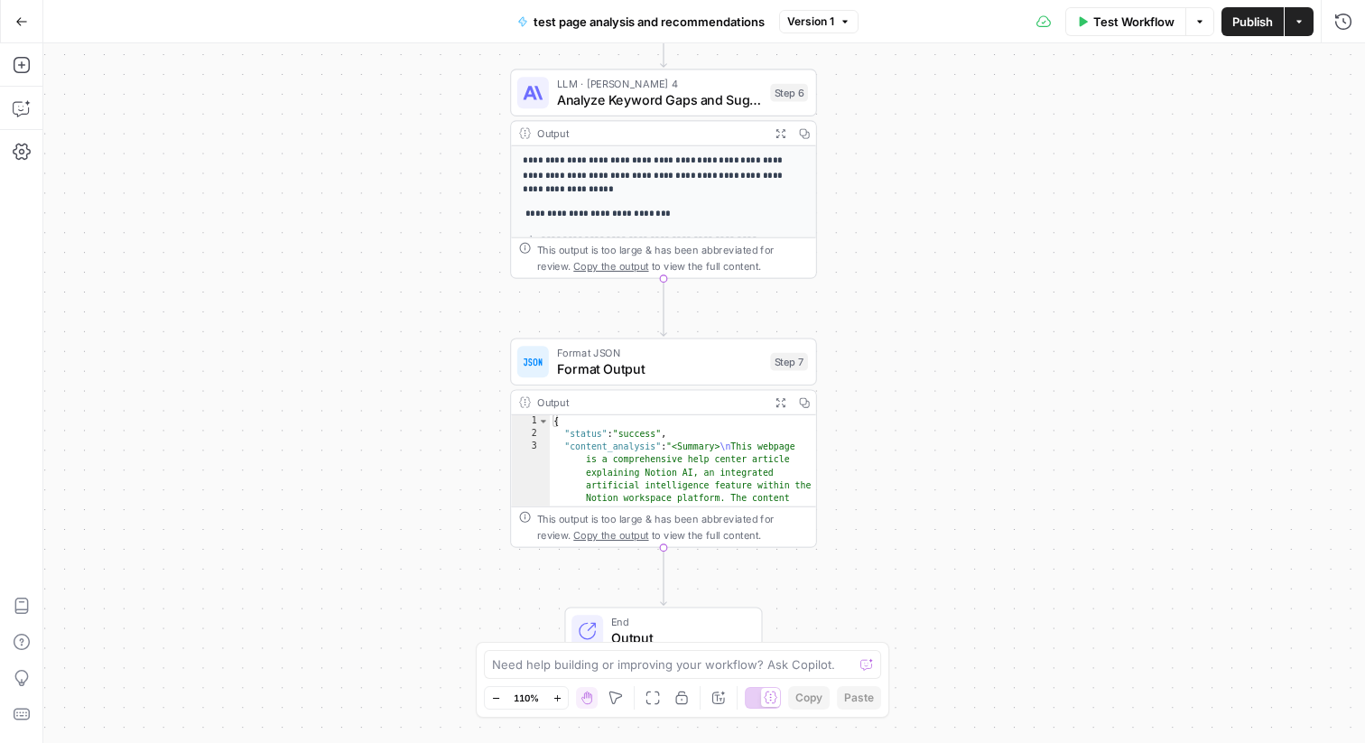
drag, startPoint x: 997, startPoint y: 324, endPoint x: 995, endPoint y: 106, distance: 218.4
click at [996, 104] on div "Workflow Set Inputs Inputs Web Page Scrape Get Page Content Step 3 Output Expan…" at bounding box center [703, 392] width 1321 height 699
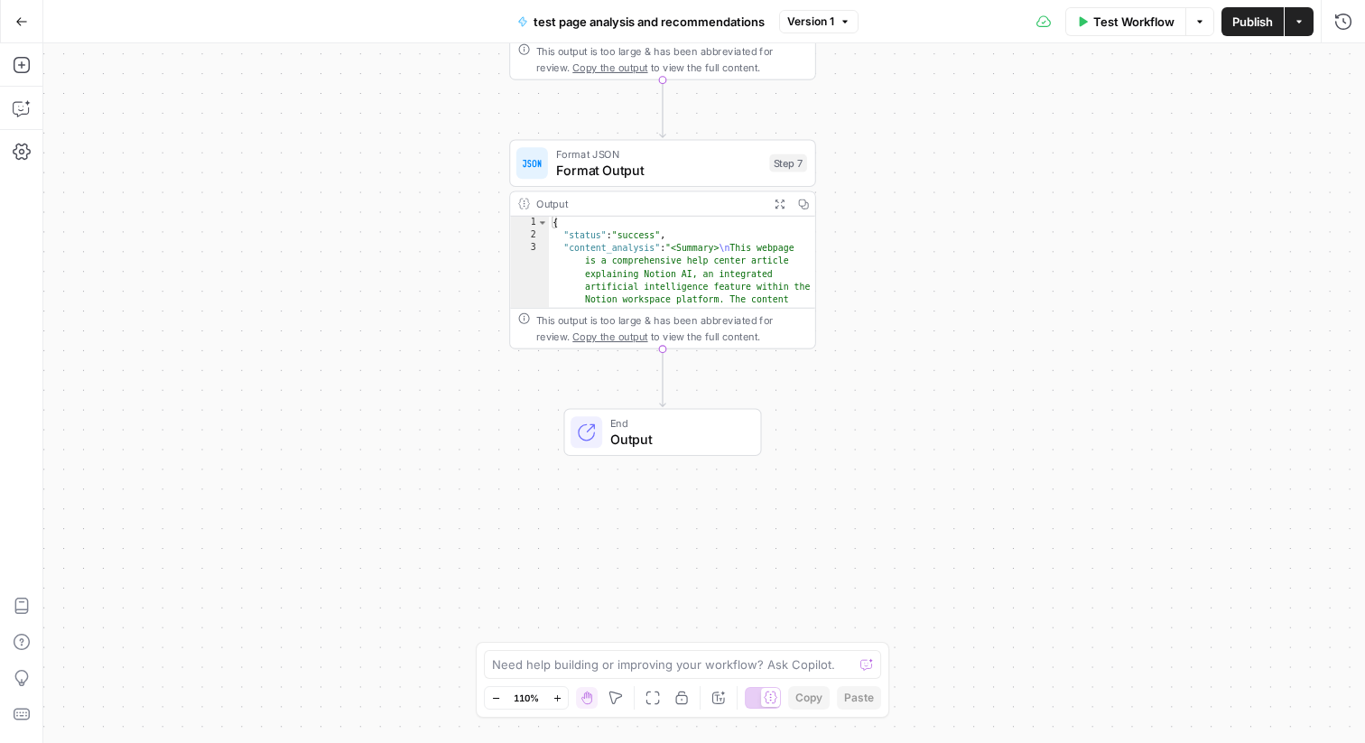
drag, startPoint x: 1031, startPoint y: 431, endPoint x: 1029, endPoint y: 229, distance: 202.2
click at [1029, 229] on div "Workflow Set Inputs Inputs Web Page Scrape Get Page Content Step 3 Output Expan…" at bounding box center [703, 392] width 1321 height 699
click at [1056, 255] on div "Workflow Set Inputs Inputs Web Page Scrape Get Page Content Step 3 Output Expan…" at bounding box center [703, 392] width 1321 height 699
click at [1193, 28] on button "Options" at bounding box center [1199, 21] width 29 height 29
click at [1042, 24] on icon at bounding box center [1044, 21] width 14 height 14
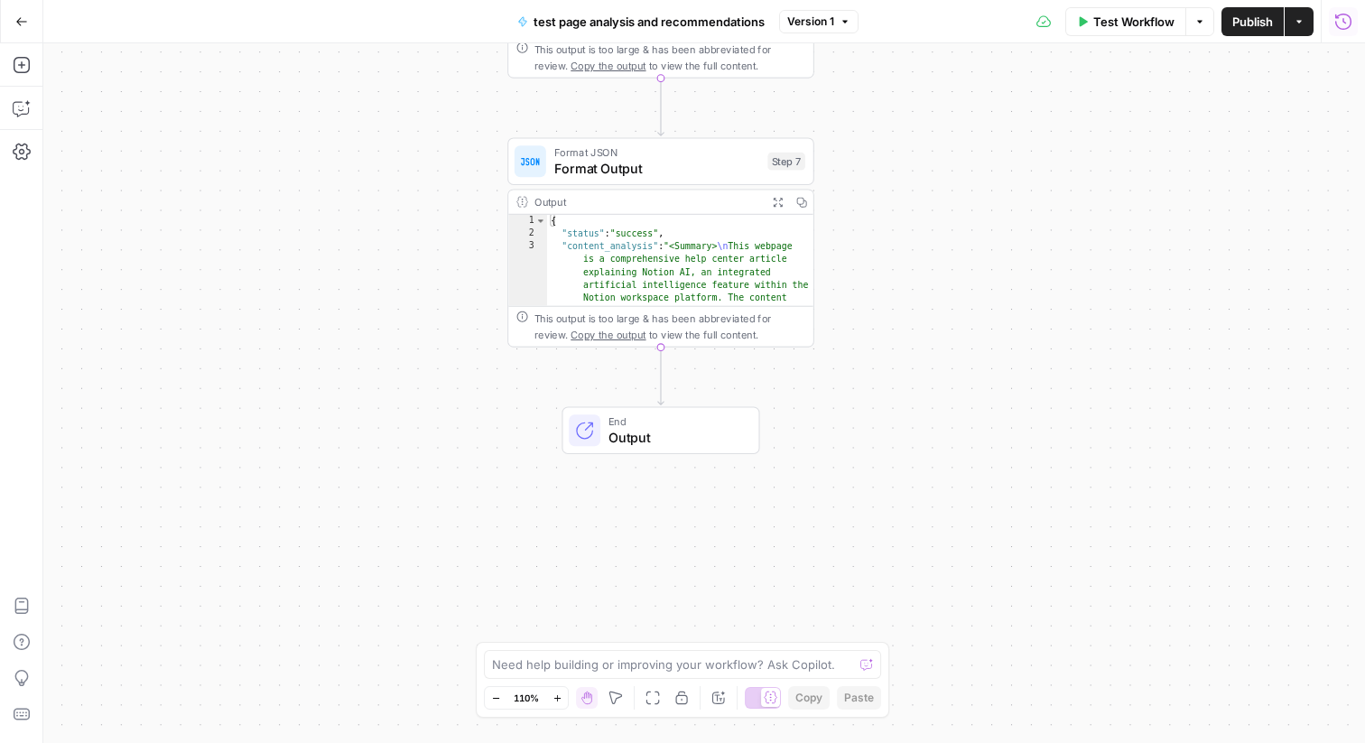
click at [1353, 19] on button "Run History" at bounding box center [1343, 21] width 29 height 29
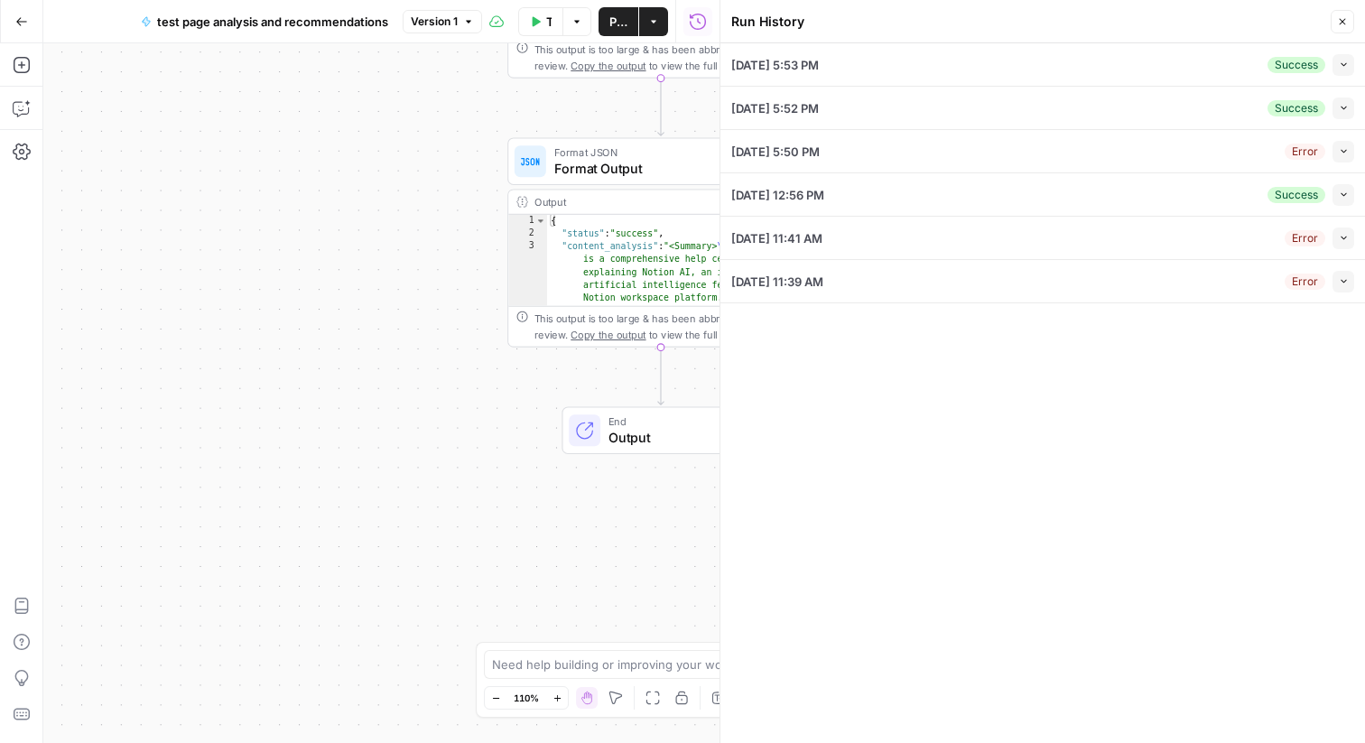
click at [902, 62] on div "[DATE] 5:53 PM Success Collapse" at bounding box center [1042, 64] width 623 height 42
click at [1348, 67] on button "Collapse" at bounding box center [1343, 65] width 22 height 22
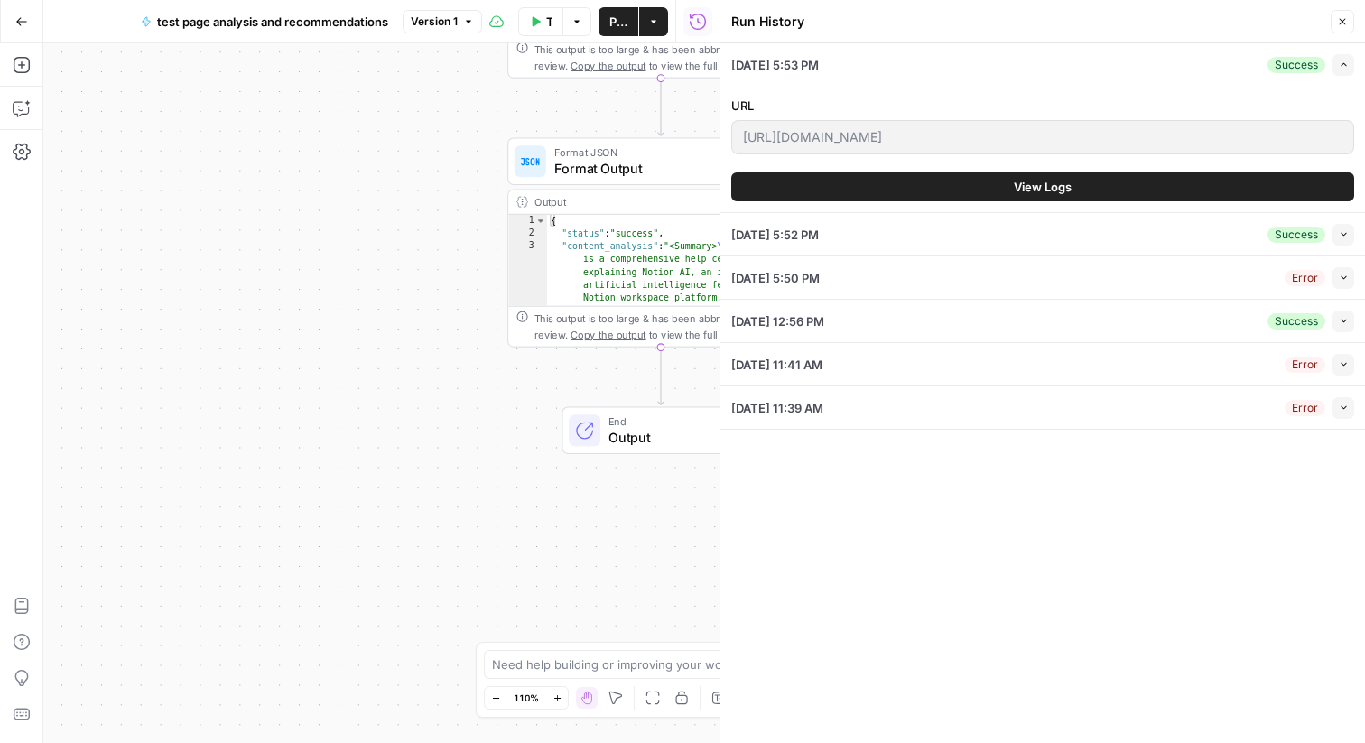
click at [1168, 185] on button "View Logs" at bounding box center [1042, 186] width 623 height 29
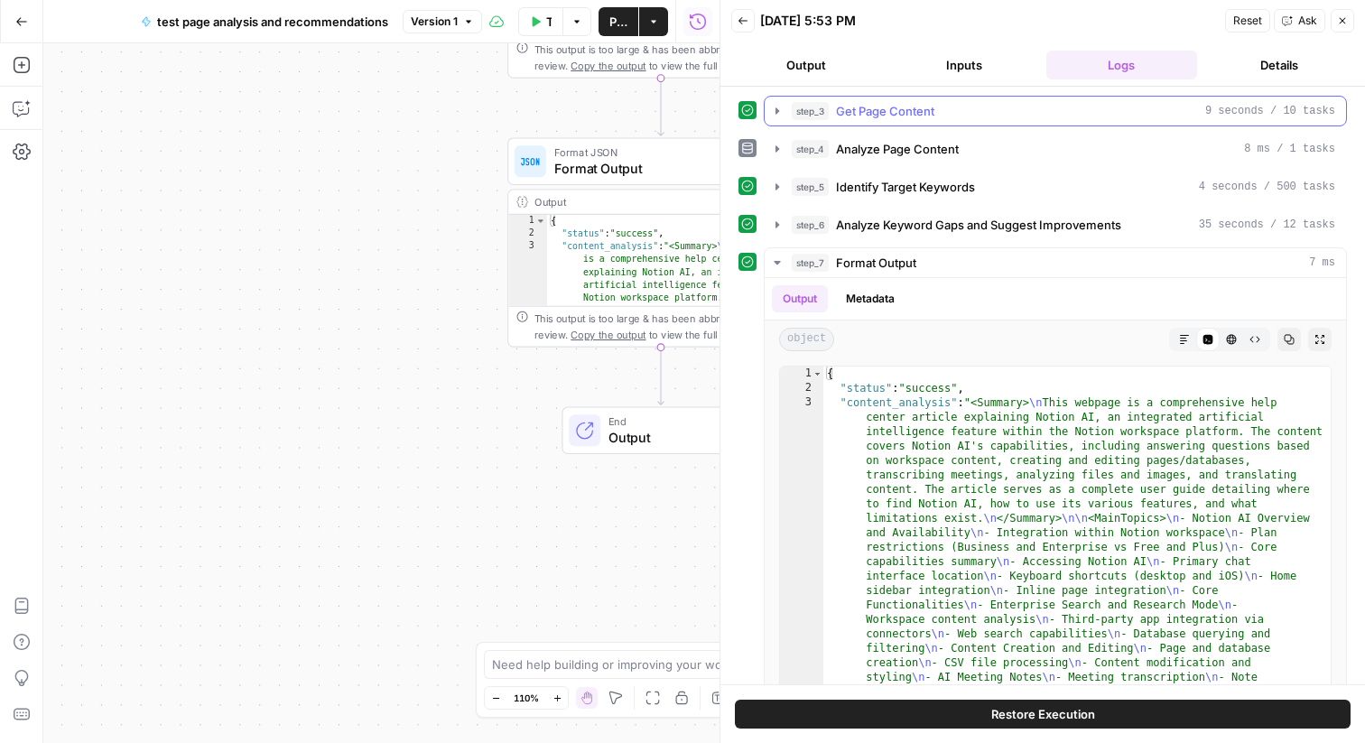
click at [875, 102] on span "Get Page Content" at bounding box center [885, 111] width 98 height 18
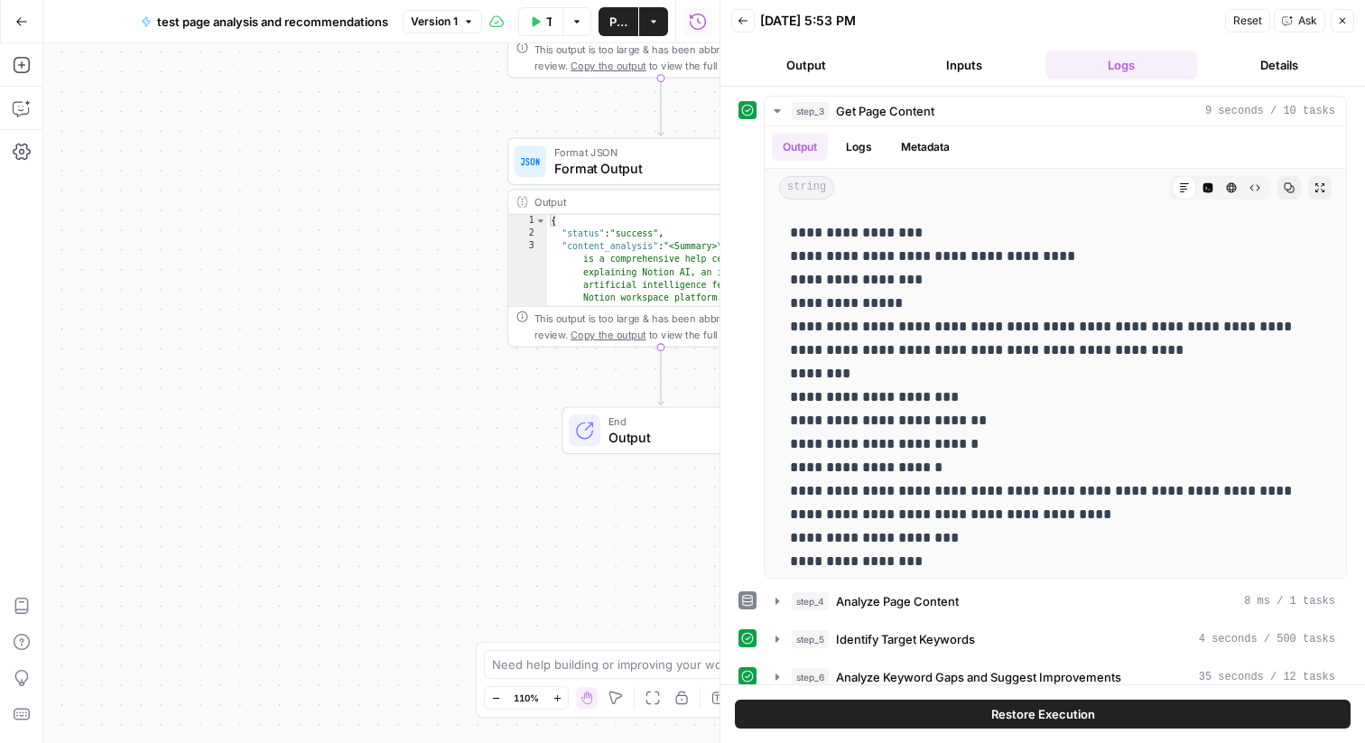
click at [973, 68] on button "Inputs" at bounding box center [964, 65] width 151 height 29
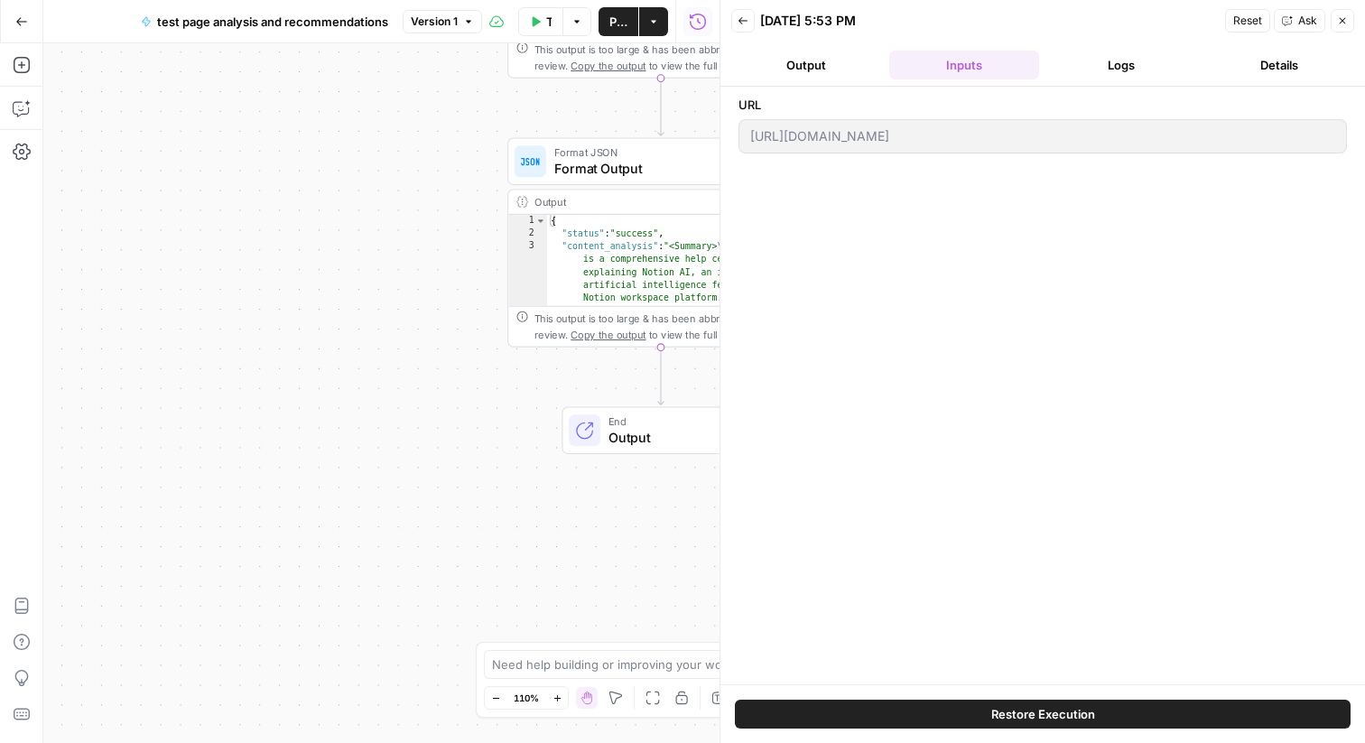
click at [748, 140] on div "[URL][DOMAIN_NAME]" at bounding box center [1042, 136] width 608 height 34
click at [1134, 69] on button "Logs" at bounding box center [1121, 65] width 151 height 29
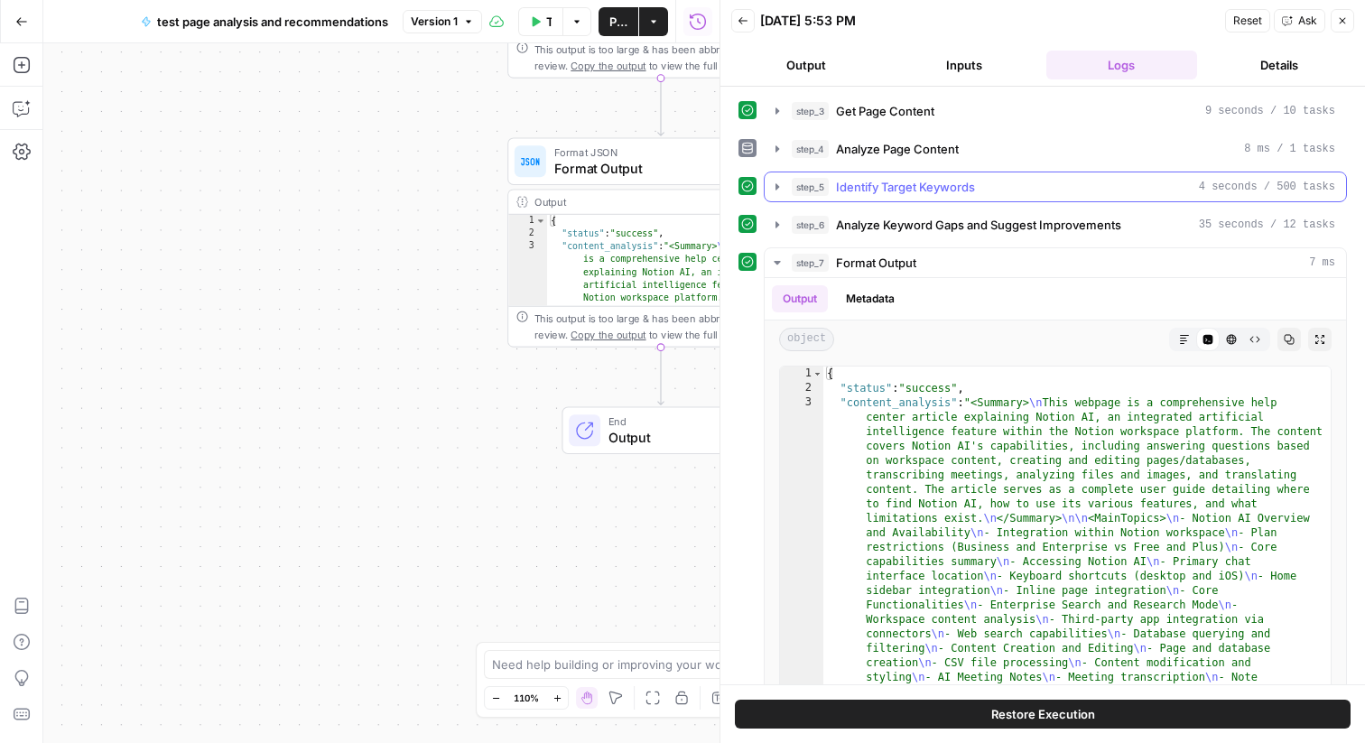
click at [917, 188] on span "Identify Target Keywords" at bounding box center [905, 187] width 139 height 18
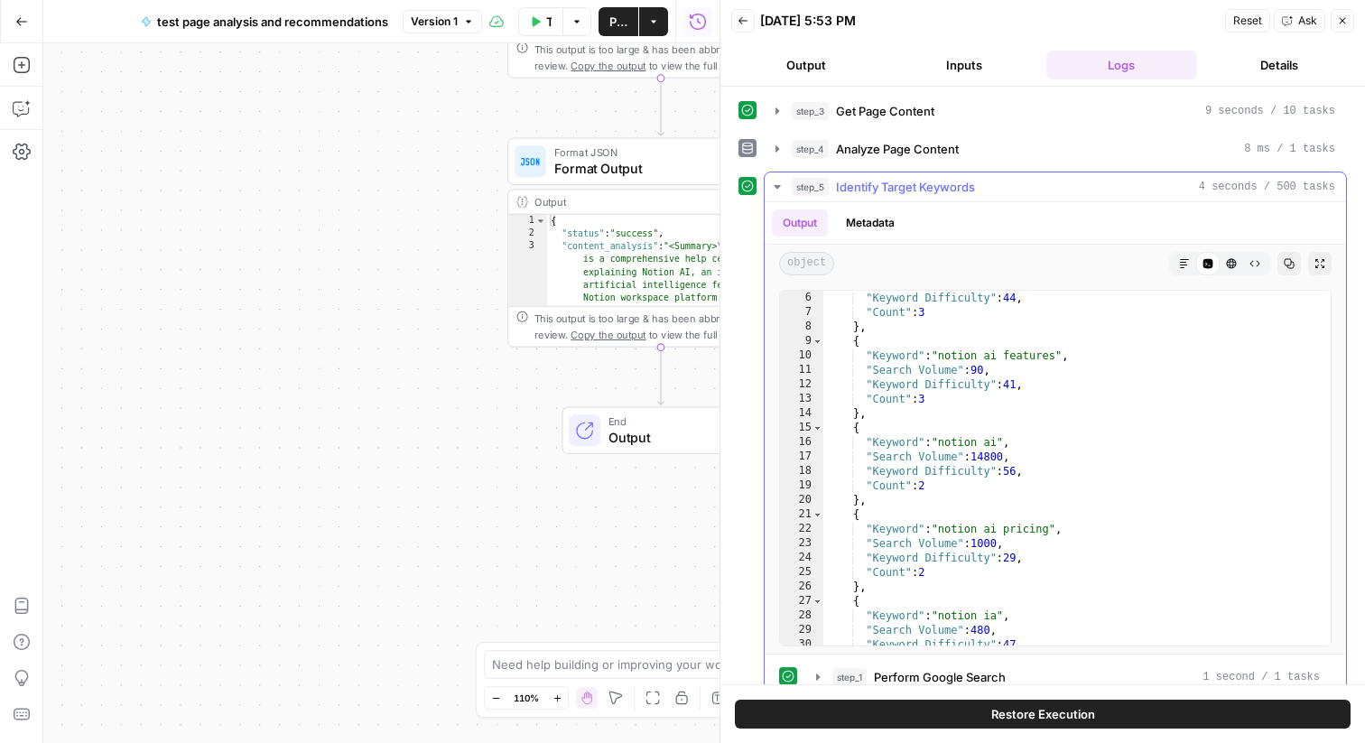
scroll to position [87, 0]
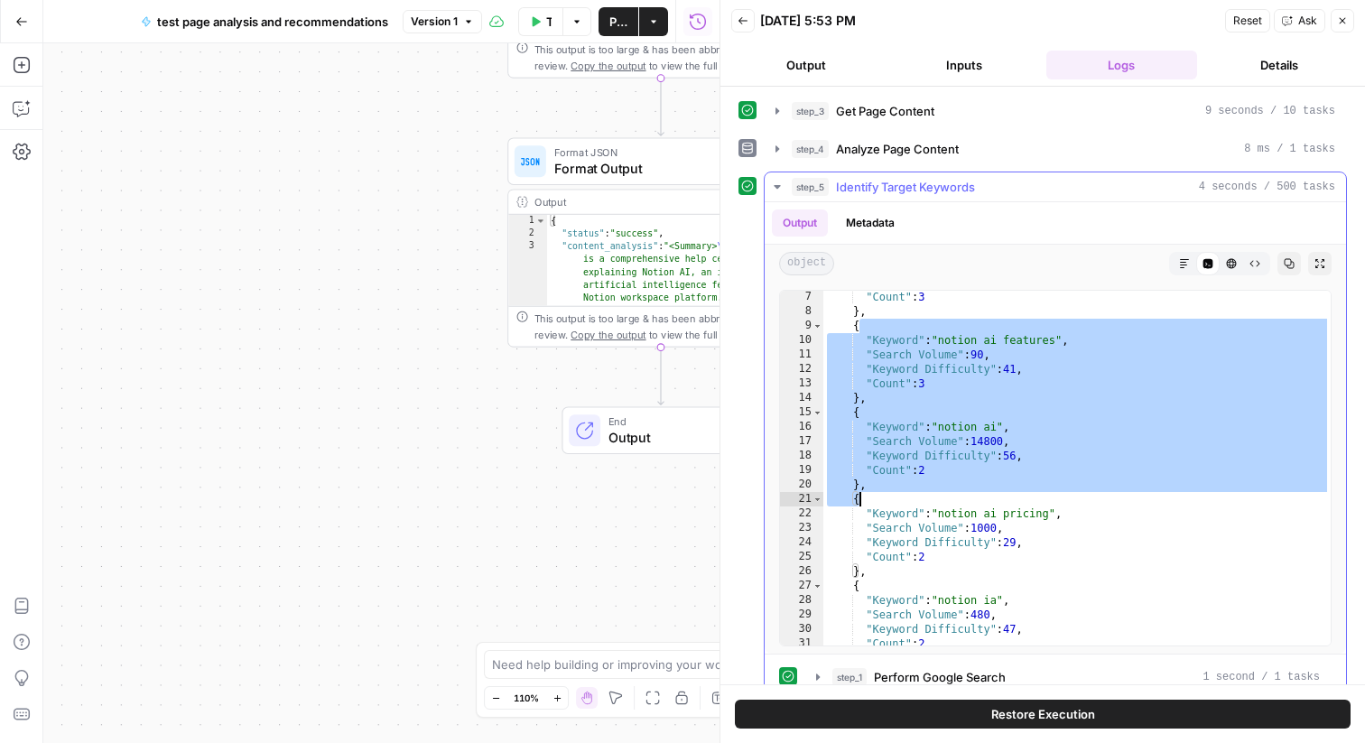
drag, startPoint x: 940, startPoint y: 329, endPoint x: 952, endPoint y: 518, distance: 189.0
click at [954, 518] on div ""Count" : 3 } , { "Keyword" : "notion ai features" , "Search Volume" : 90 , "Ke…" at bounding box center [1076, 482] width 507 height 384
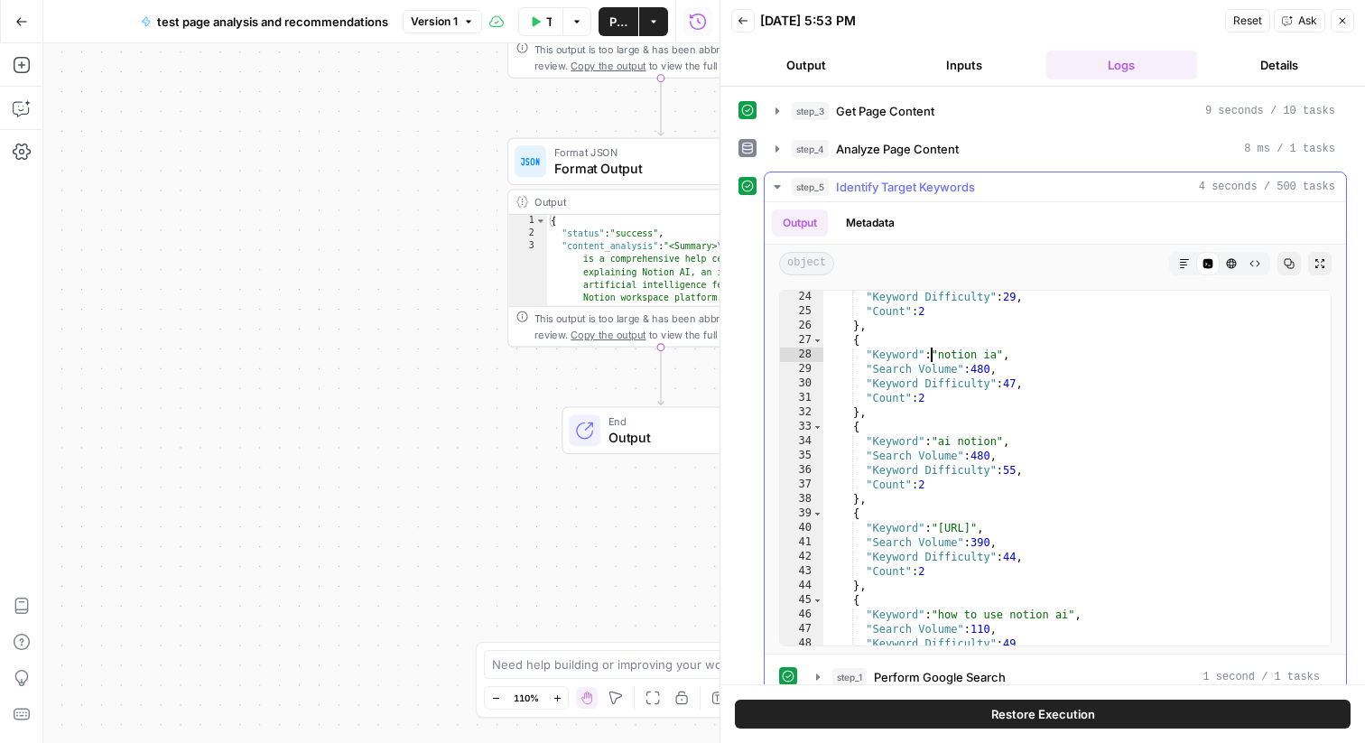
drag, startPoint x: 931, startPoint y: 359, endPoint x: 931, endPoint y: 694, distance: 334.9
click at [931, 693] on div "**********" at bounding box center [1042, 415] width 644 height 656
type textarea "** *****"
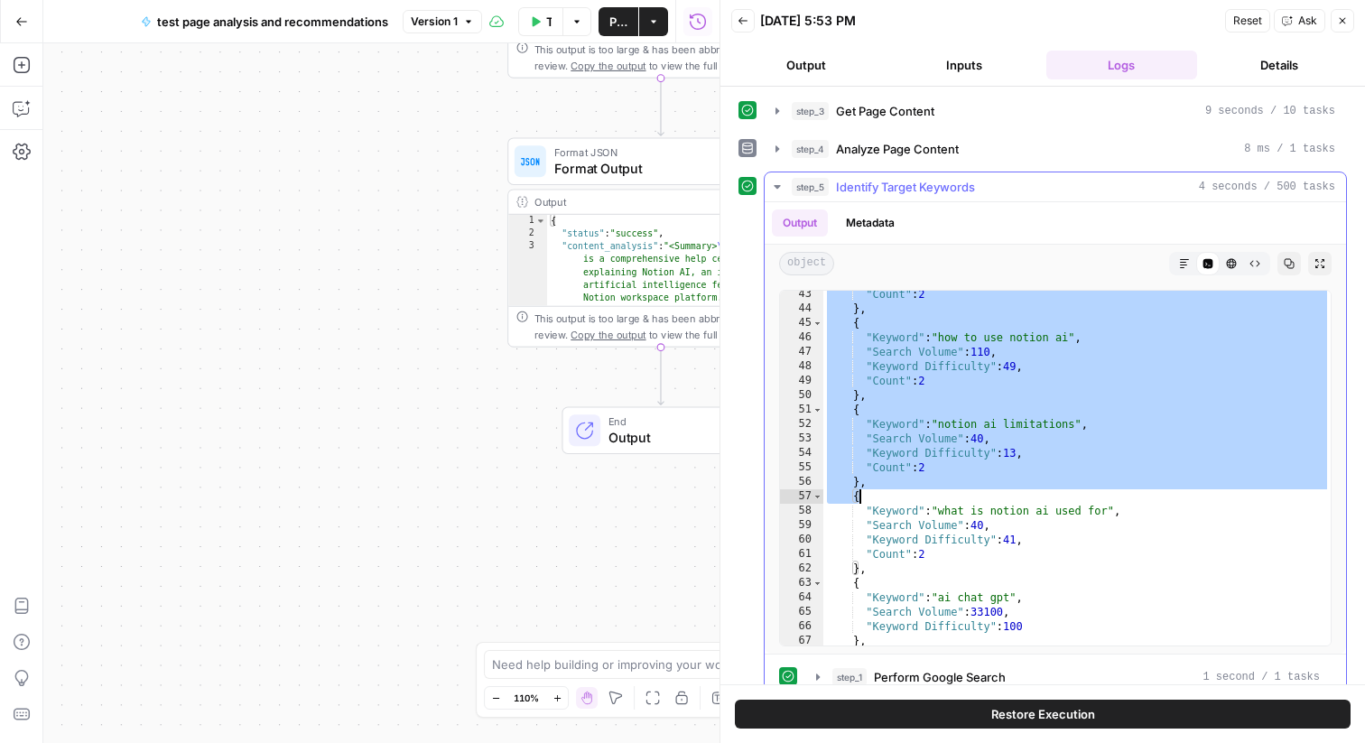
scroll to position [688, 0]
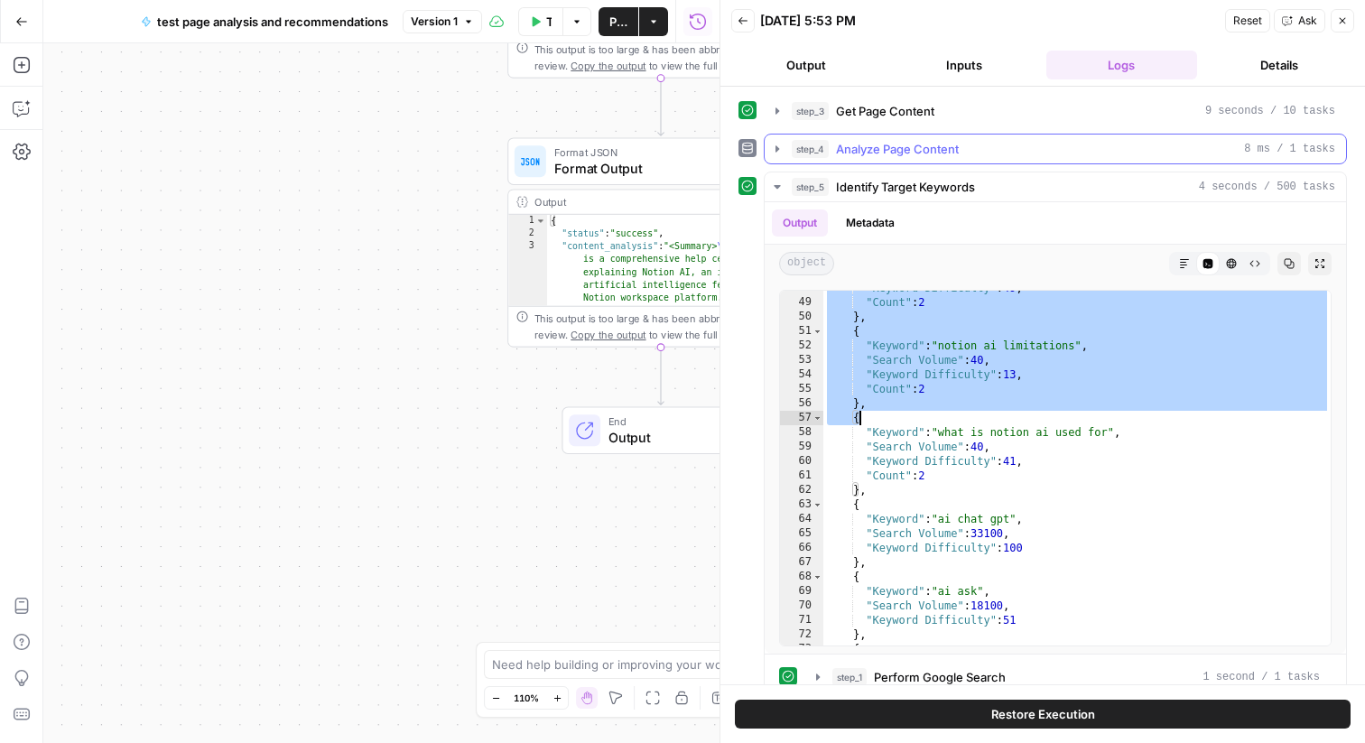
click at [895, 142] on span "Analyze Page Content" at bounding box center [897, 149] width 123 height 18
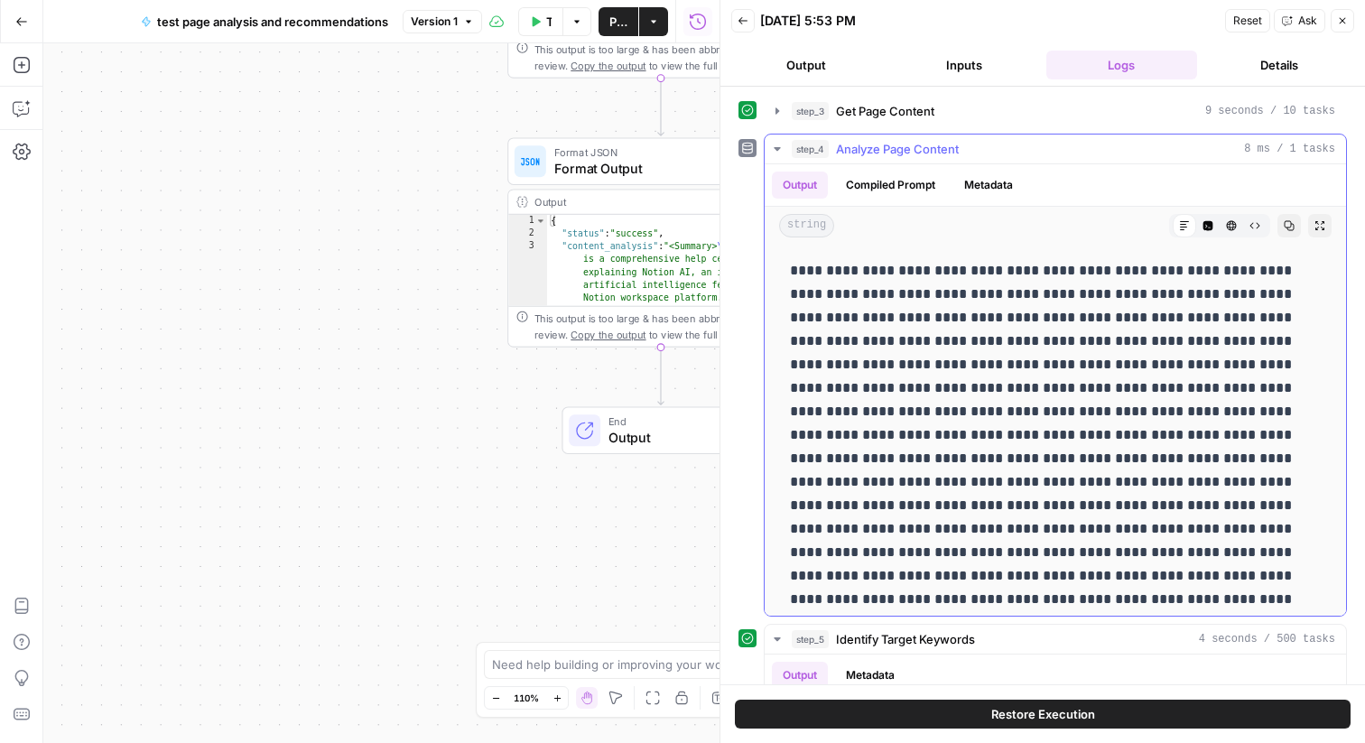
drag, startPoint x: 834, startPoint y: 273, endPoint x: 1037, endPoint y: 540, distance: 335.6
drag, startPoint x: 787, startPoint y: 271, endPoint x: 1097, endPoint y: 339, distance: 317.1
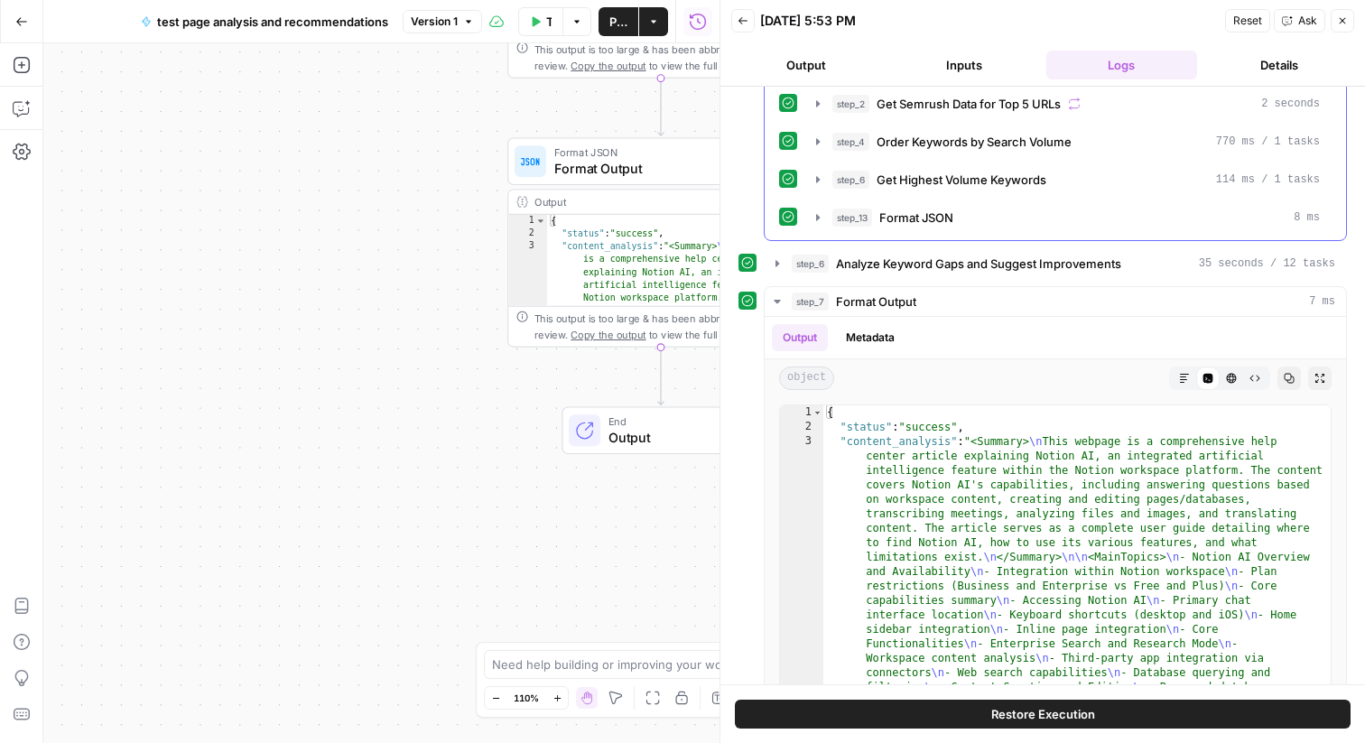
scroll to position [1157, 0]
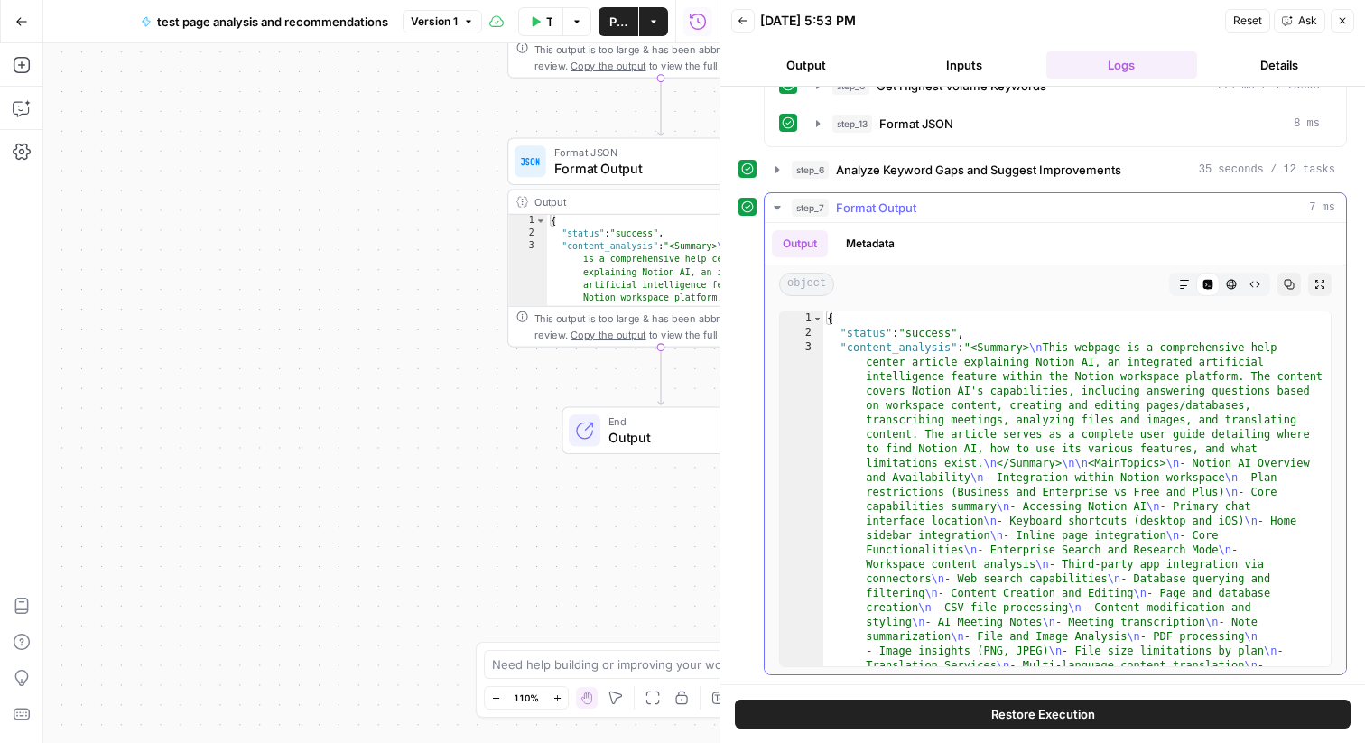
click at [855, 244] on button "Metadata" at bounding box center [870, 243] width 70 height 27
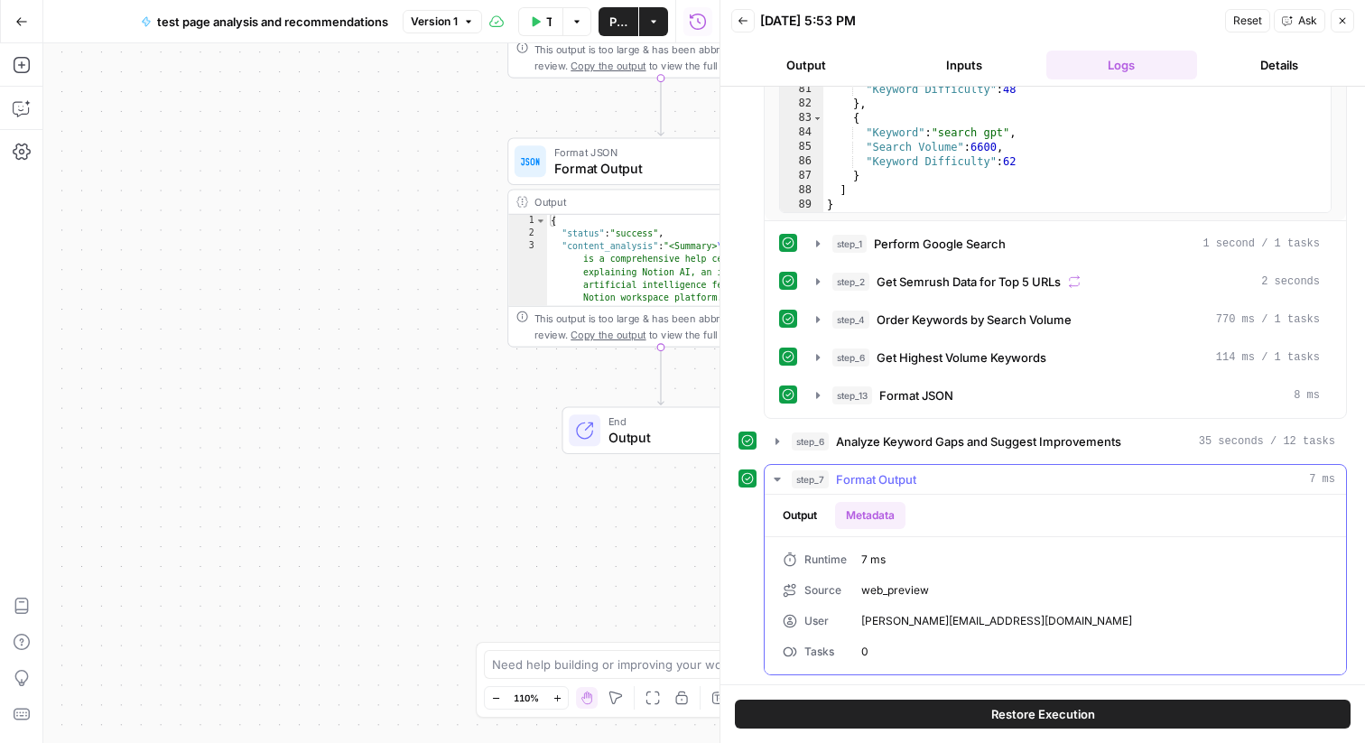
click at [816, 508] on button "Output" at bounding box center [800, 515] width 56 height 27
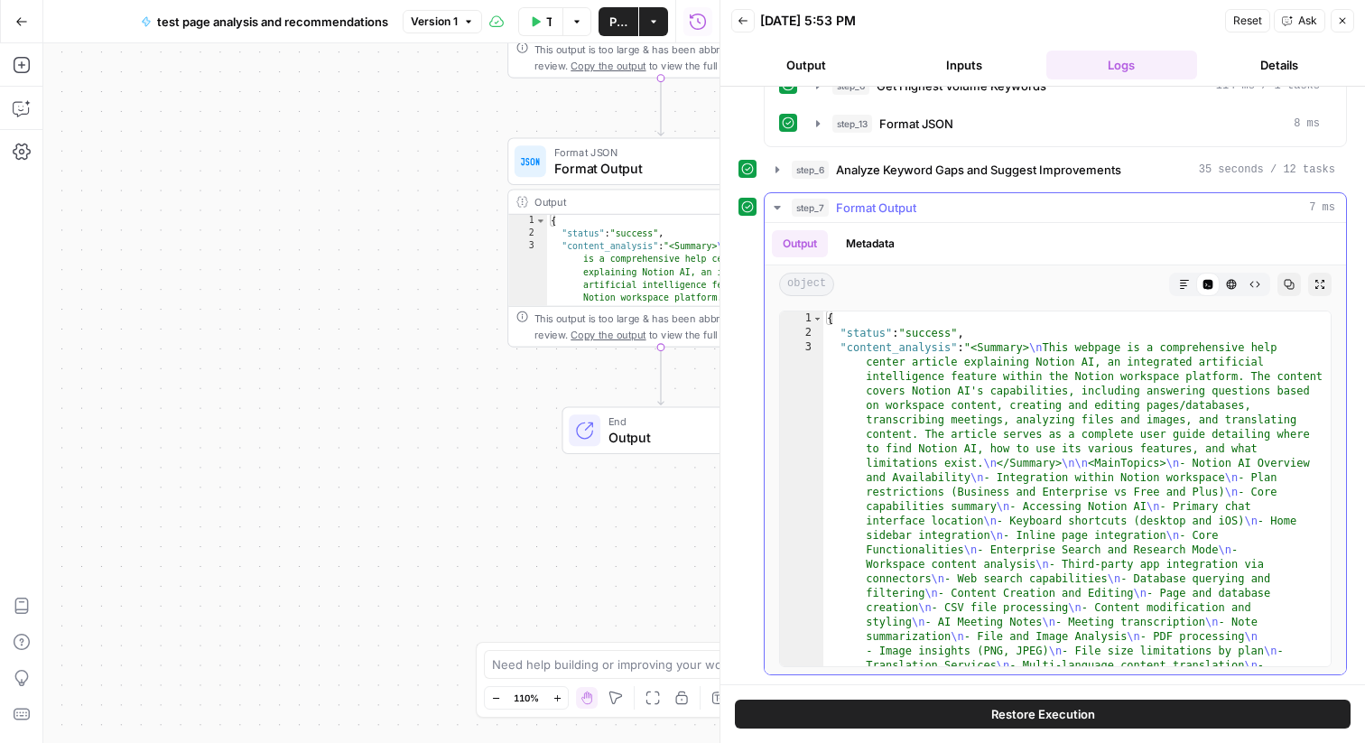
click at [1185, 290] on button "Markdown" at bounding box center [1183, 284] width 23 height 23
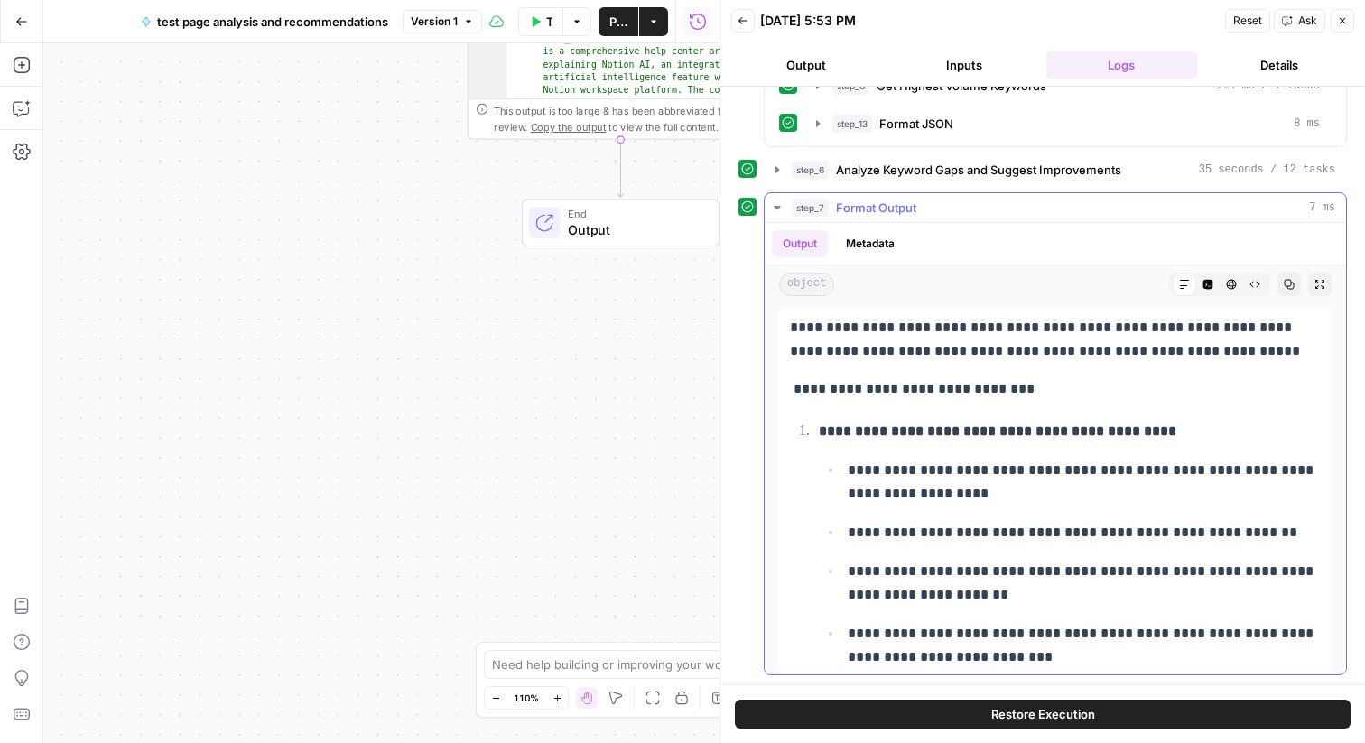
scroll to position [1910, 0]
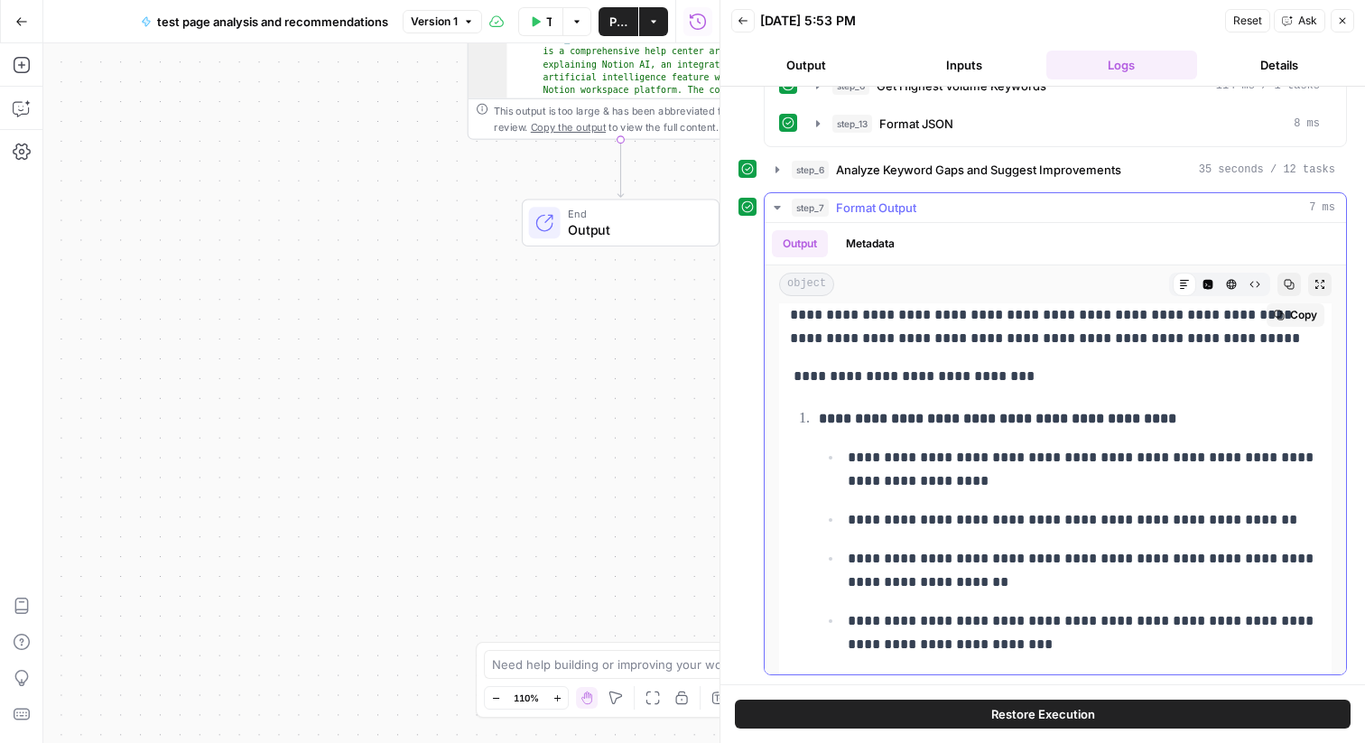
drag, startPoint x: 826, startPoint y: 420, endPoint x: 1284, endPoint y: 422, distance: 458.5
click at [1284, 422] on p "**********" at bounding box center [1070, 418] width 502 height 23
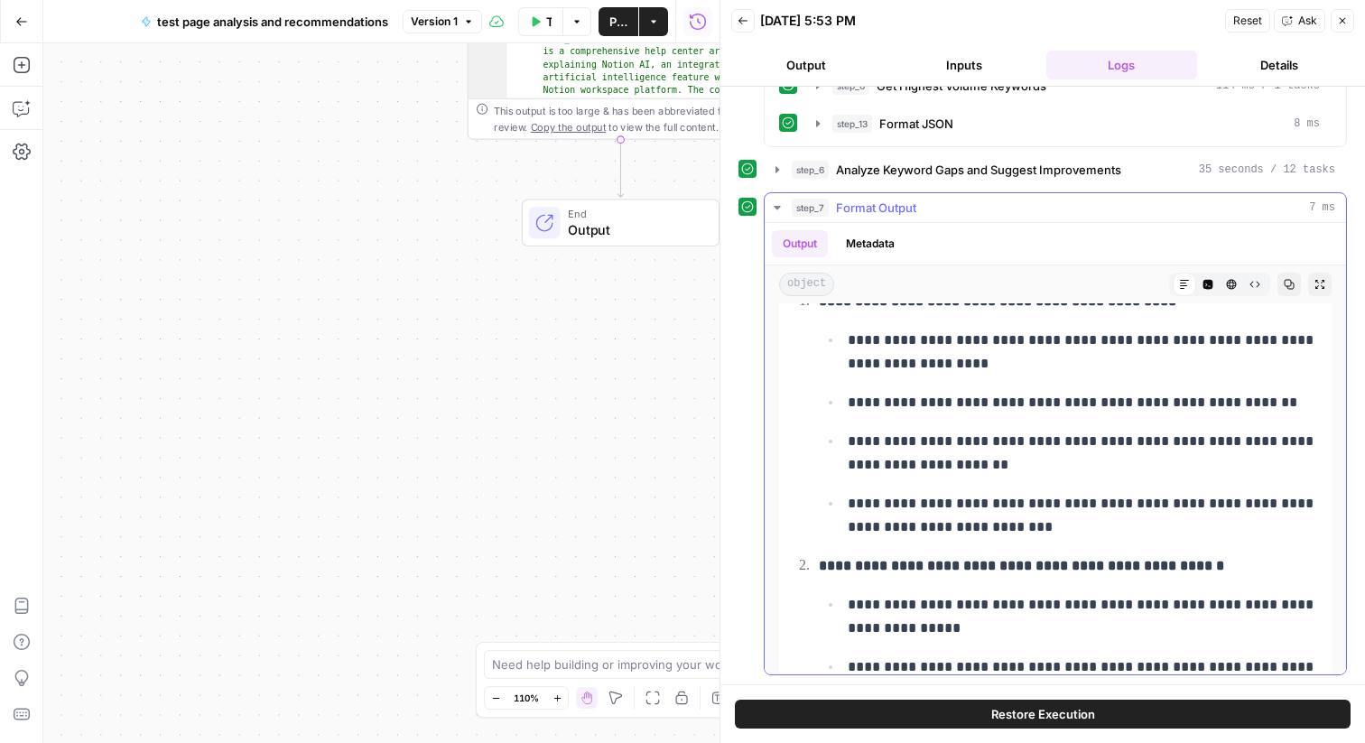
scroll to position [2109, 0]
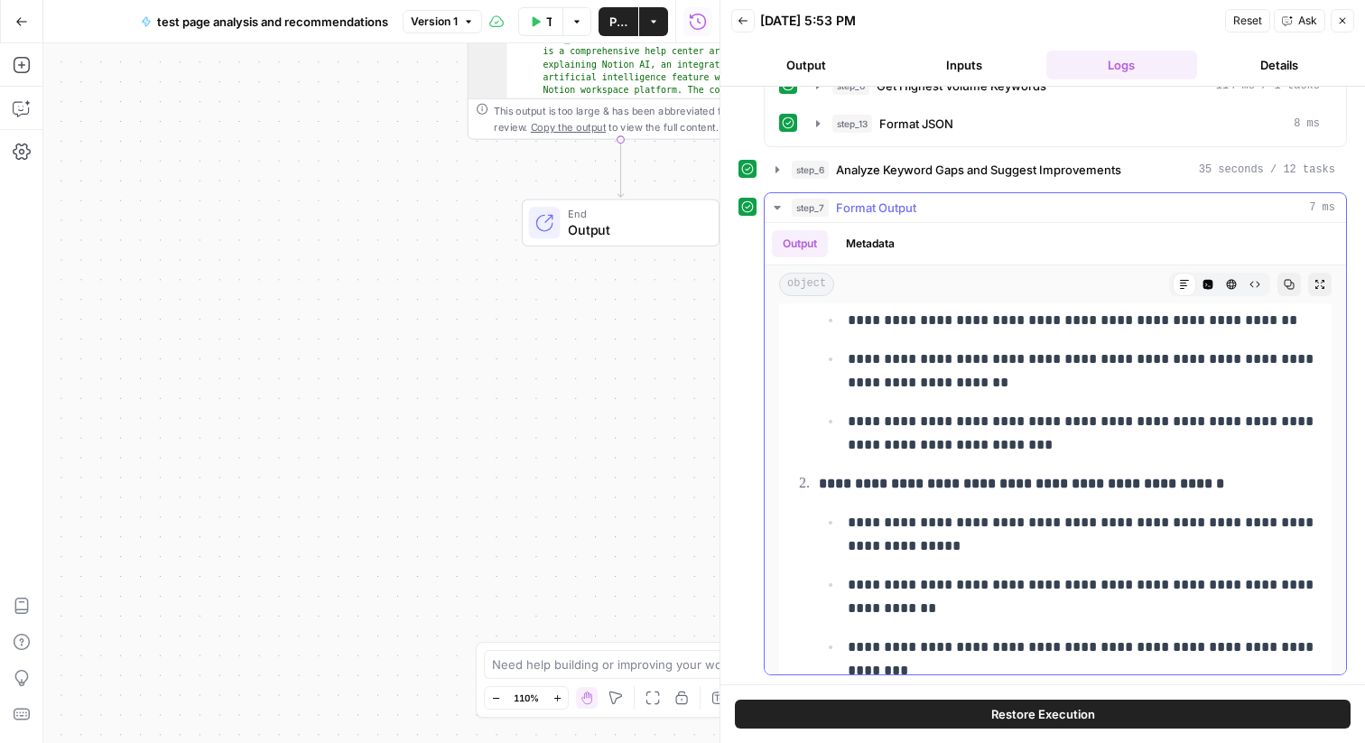
drag, startPoint x: 876, startPoint y: 334, endPoint x: 1061, endPoint y: 450, distance: 218.6
click at [1061, 450] on ul "**********" at bounding box center [1070, 350] width 502 height 211
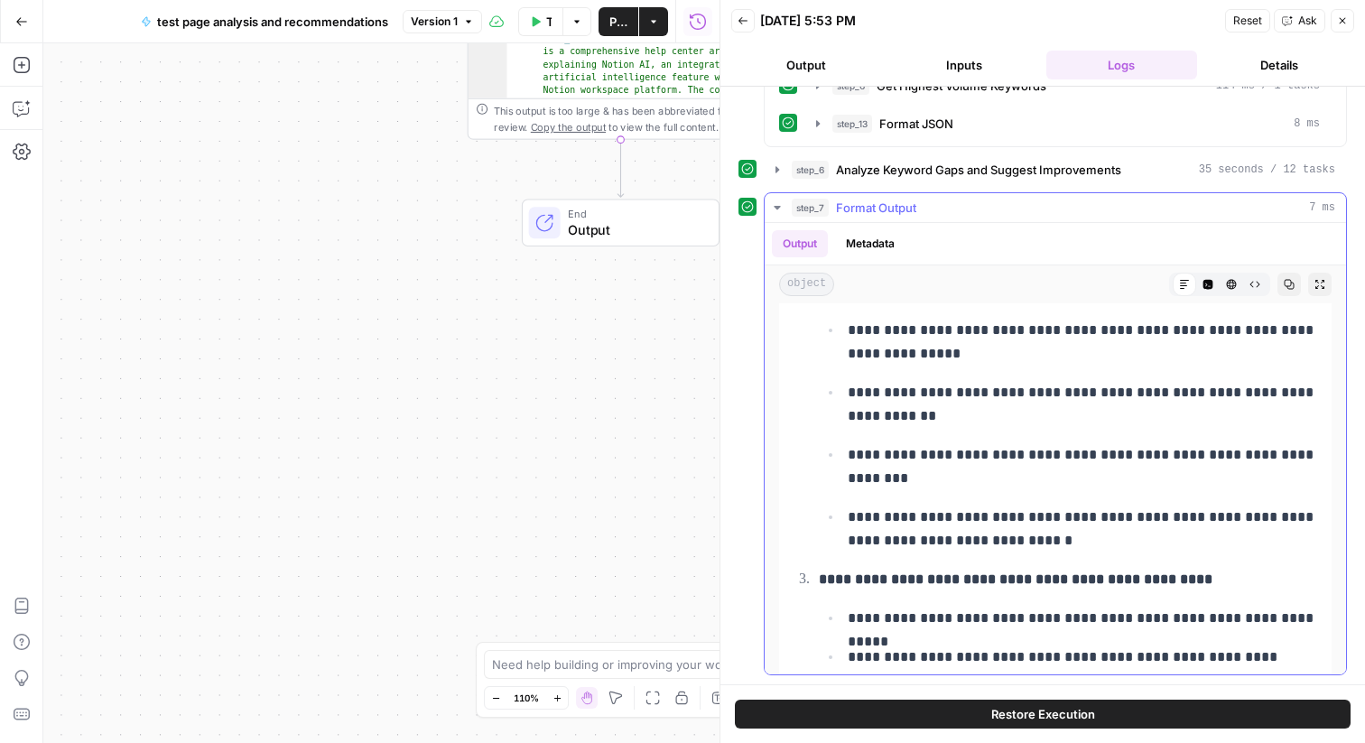
scroll to position [2321, 0]
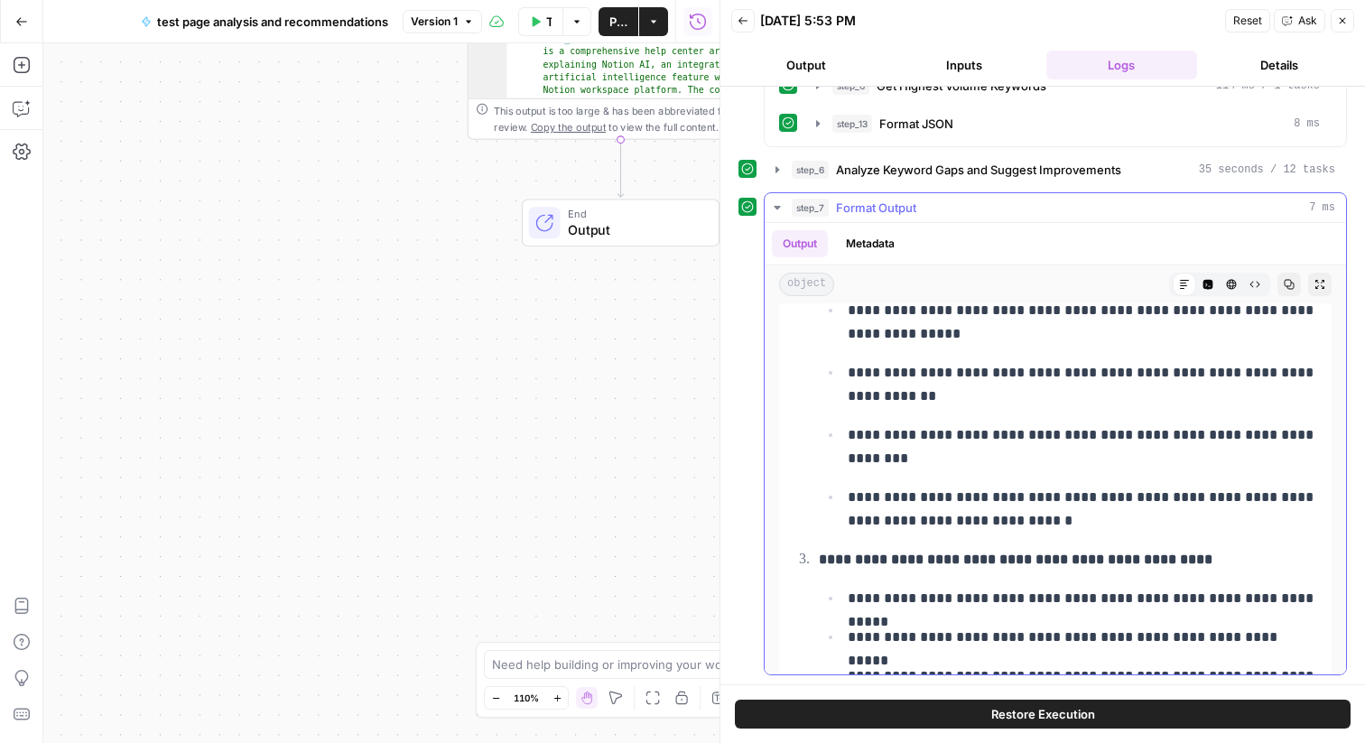
drag, startPoint x: 950, startPoint y: 398, endPoint x: 1015, endPoint y: 528, distance: 145.3
click at [1011, 519] on ul "**********" at bounding box center [1070, 415] width 502 height 235
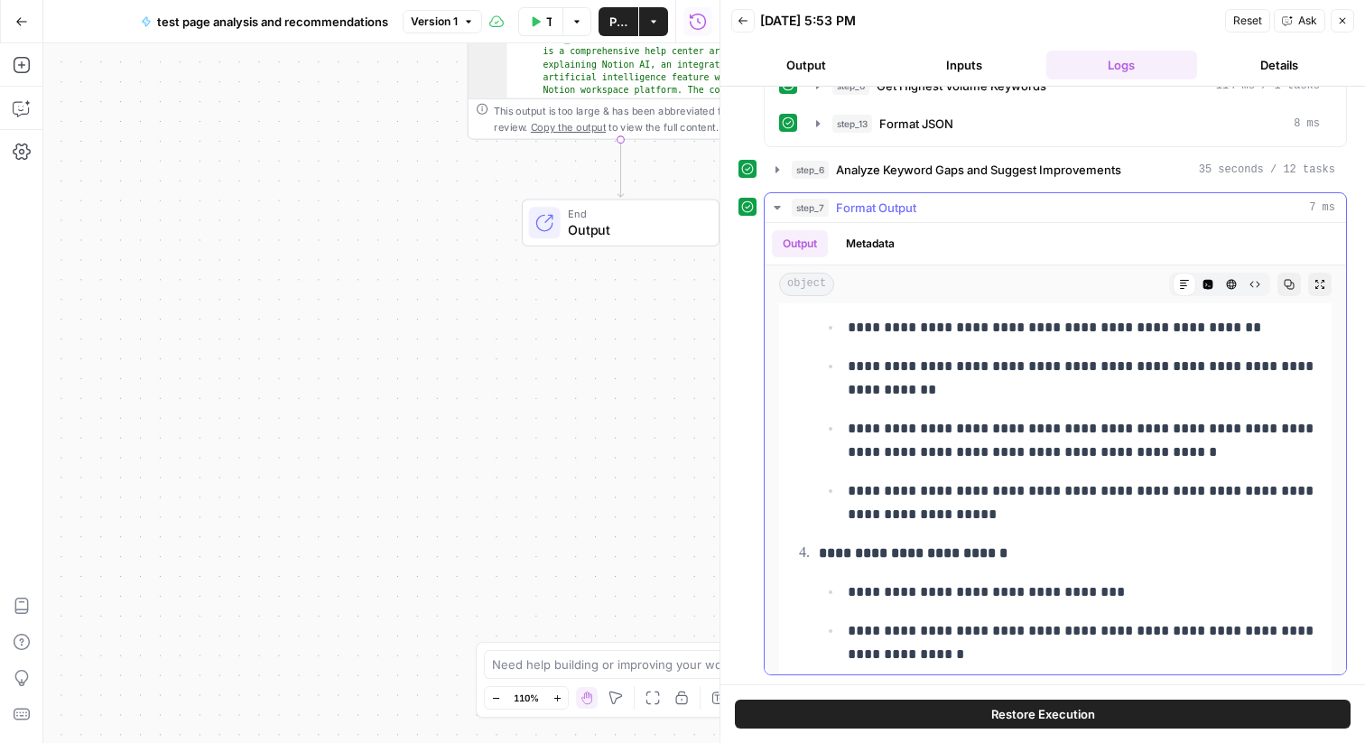
scroll to position [6981, 0]
